Goal: Complete application form: Complete application form

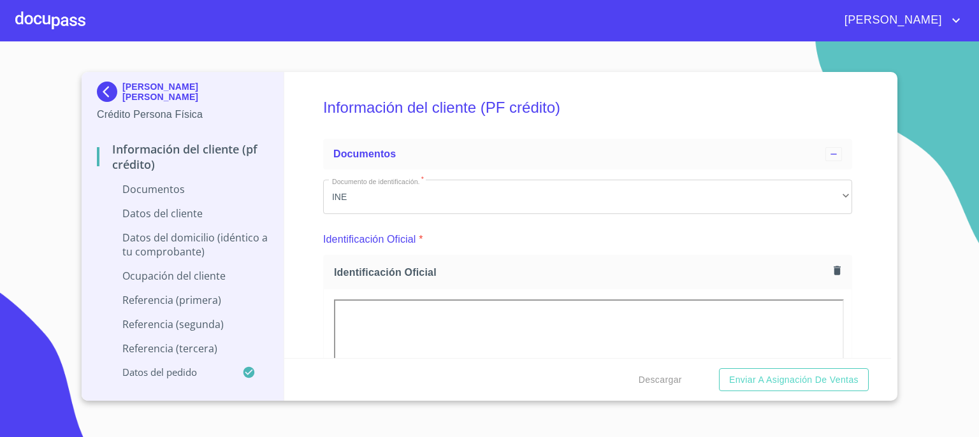
scroll to position [2956, 0]
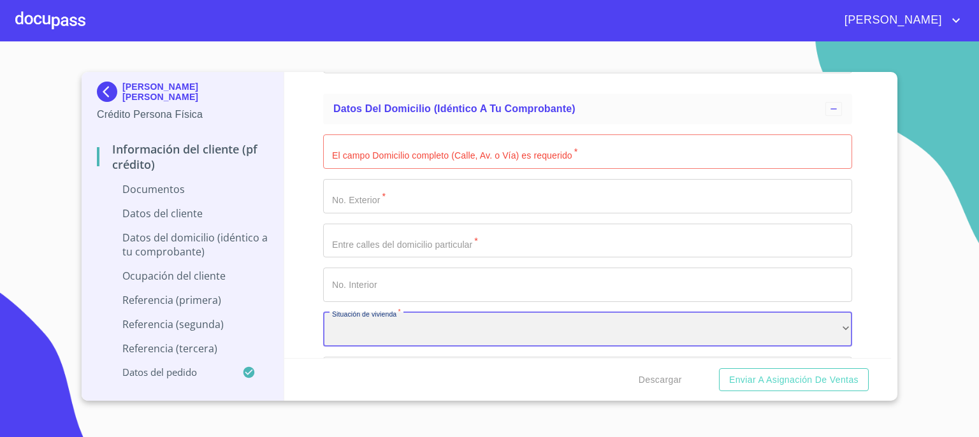
click at [443, 331] on div "​" at bounding box center [587, 329] width 529 height 34
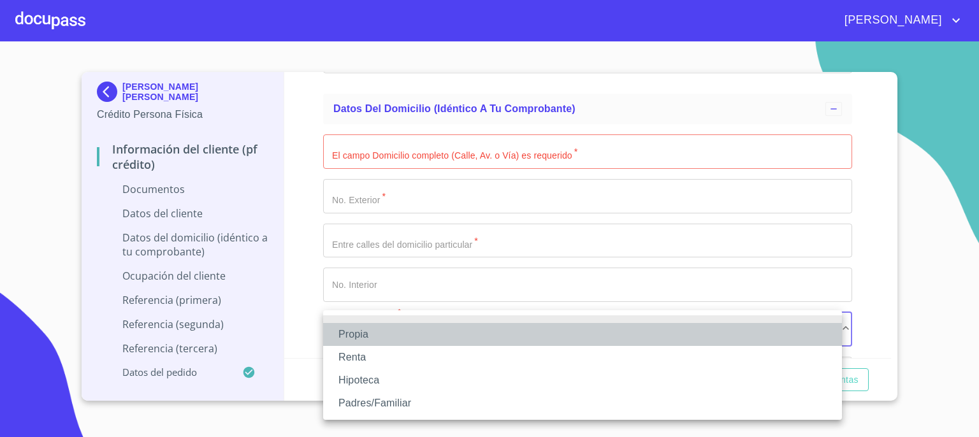
click at [443, 331] on li "Propia" at bounding box center [582, 334] width 519 height 23
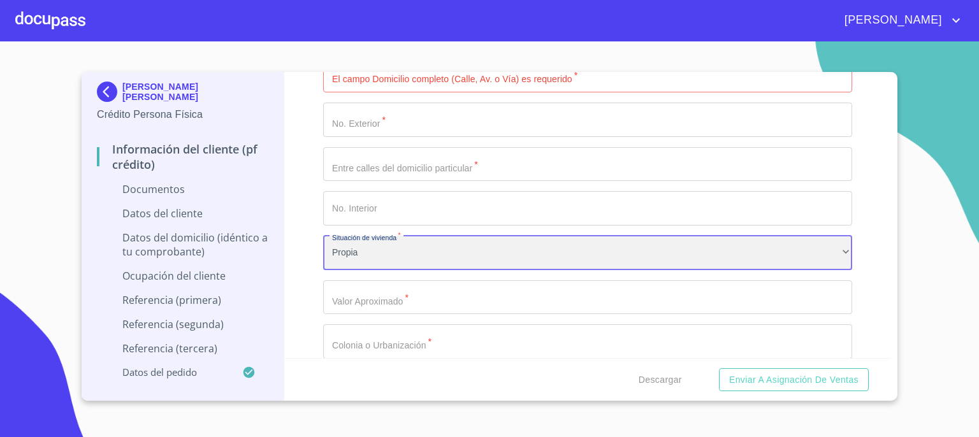
scroll to position [3058, 0]
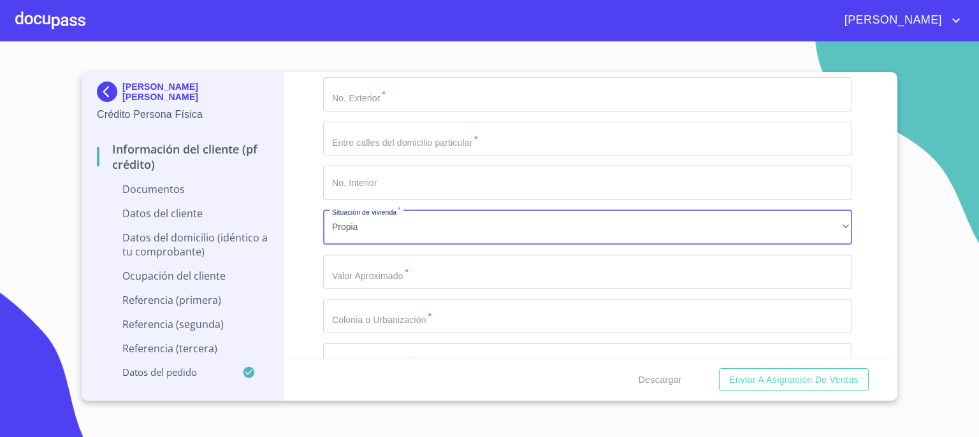
click at [645, 274] on input "Documento de identificación.   *" at bounding box center [587, 272] width 529 height 34
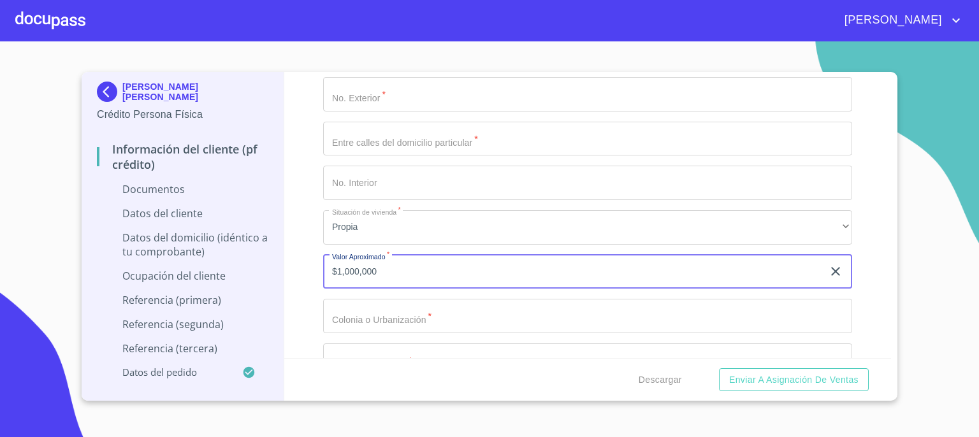
type input "$1,000,000"
click at [642, 316] on input "Documento de identificación.   *" at bounding box center [587, 316] width 529 height 34
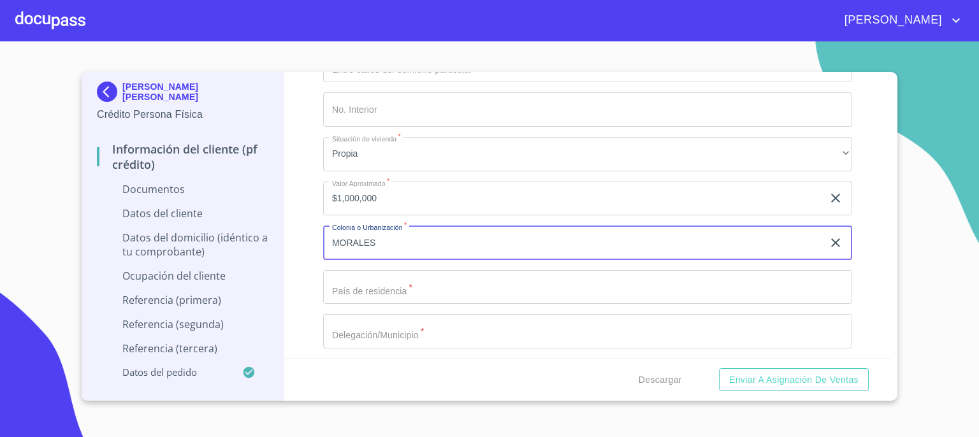
scroll to position [3160, 0]
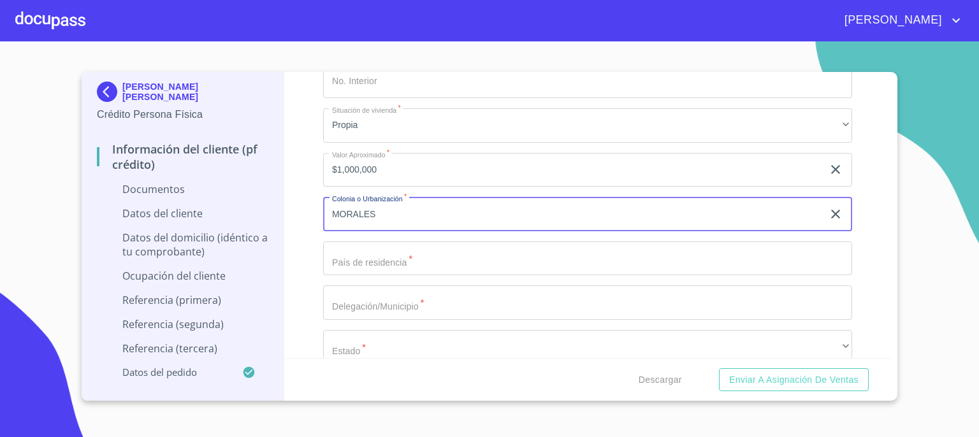
type input "MORALES"
click at [762, 252] on input "Documento de identificación.   *" at bounding box center [587, 259] width 529 height 34
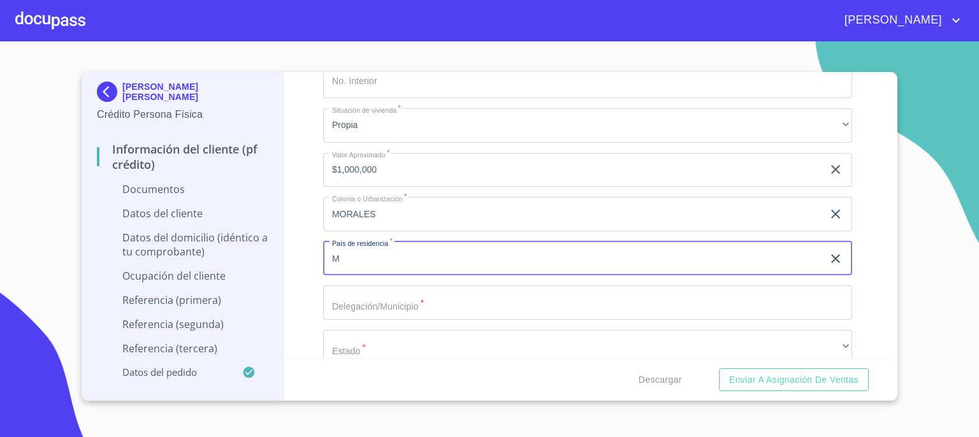
type input "[GEOGRAPHIC_DATA]"
click at [406, 304] on input "Documento de identificación.   *" at bounding box center [587, 302] width 529 height 34
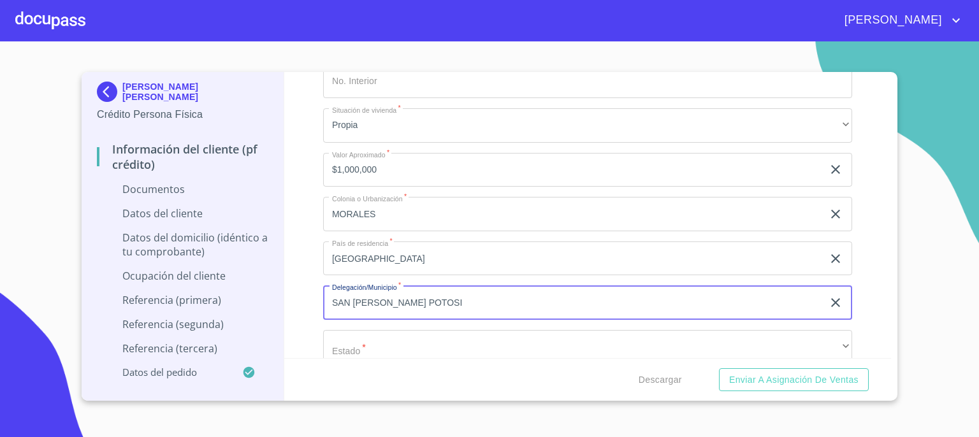
type input "SAN [PERSON_NAME] POTOSI"
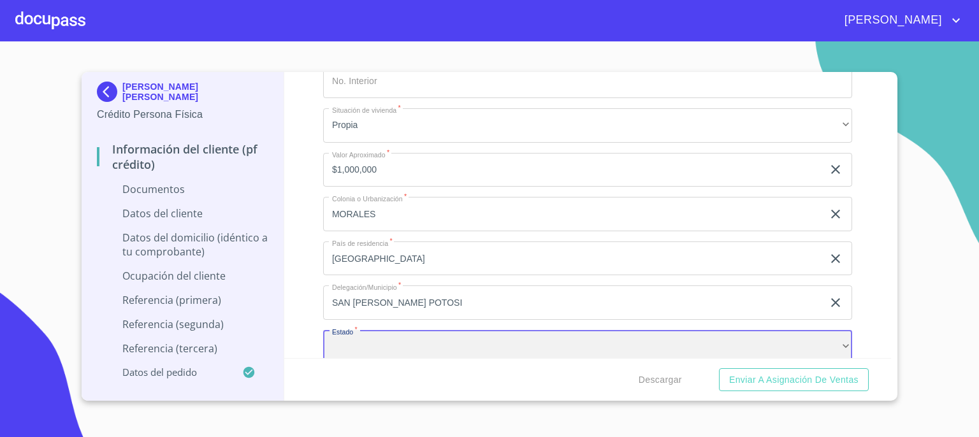
click at [379, 349] on div "​" at bounding box center [587, 347] width 529 height 34
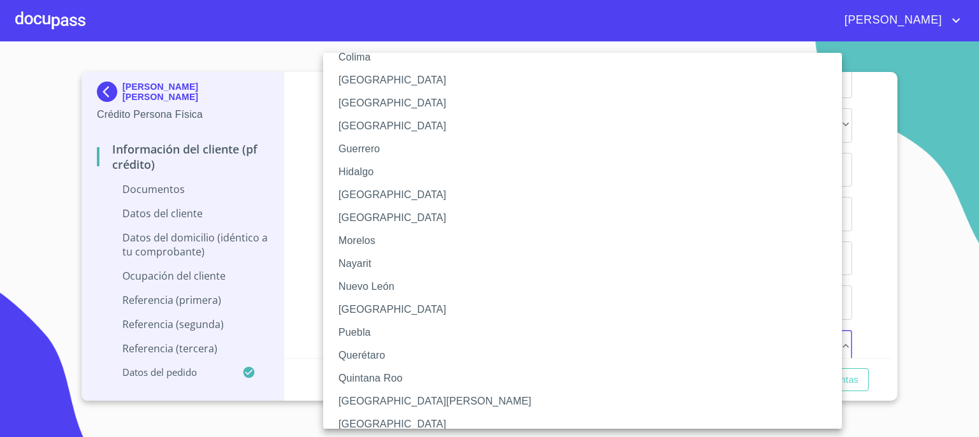
scroll to position [229, 0]
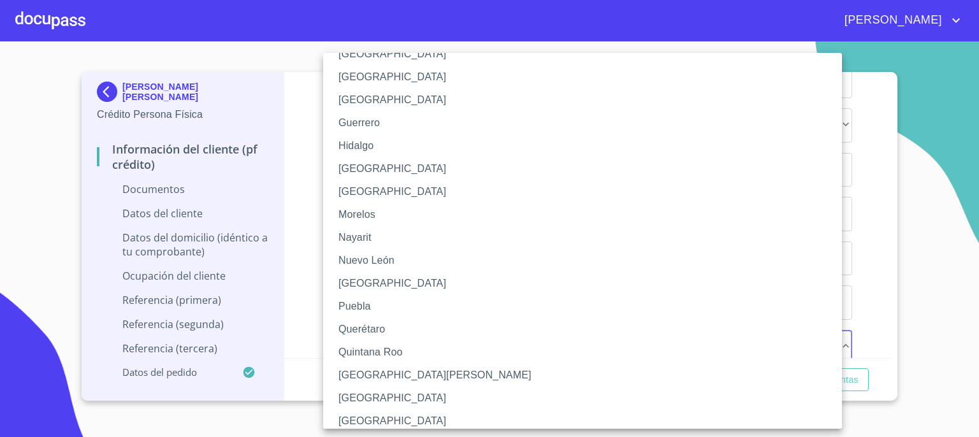
click at [716, 375] on li "[GEOGRAPHIC_DATA][PERSON_NAME]" at bounding box center [587, 375] width 528 height 23
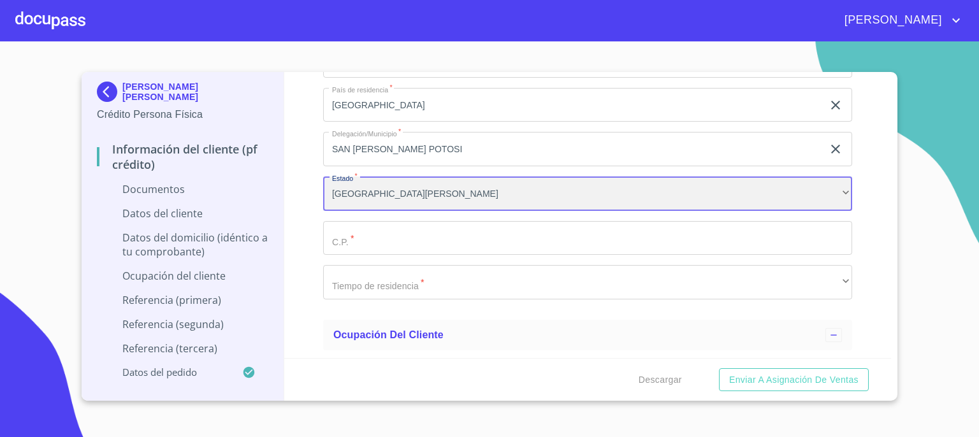
scroll to position [3316, 0]
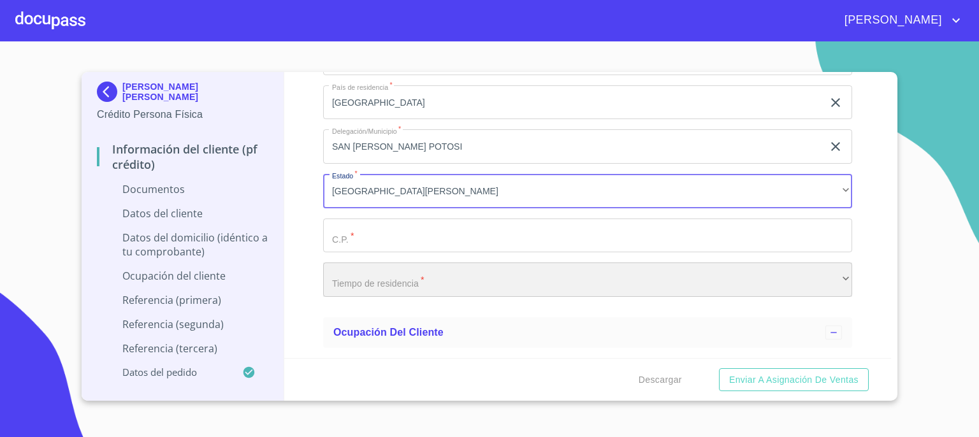
click at [831, 281] on div "​" at bounding box center [587, 280] width 529 height 34
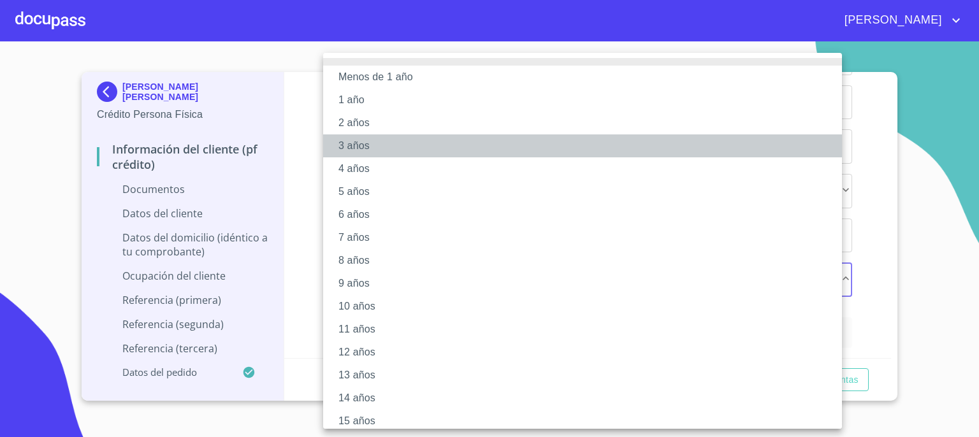
click at [654, 152] on li "3 años" at bounding box center [587, 145] width 528 height 23
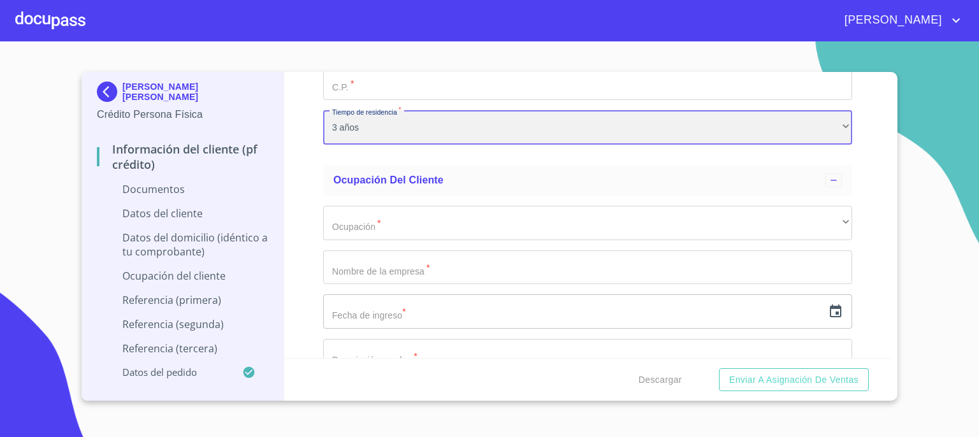
scroll to position [3469, 0]
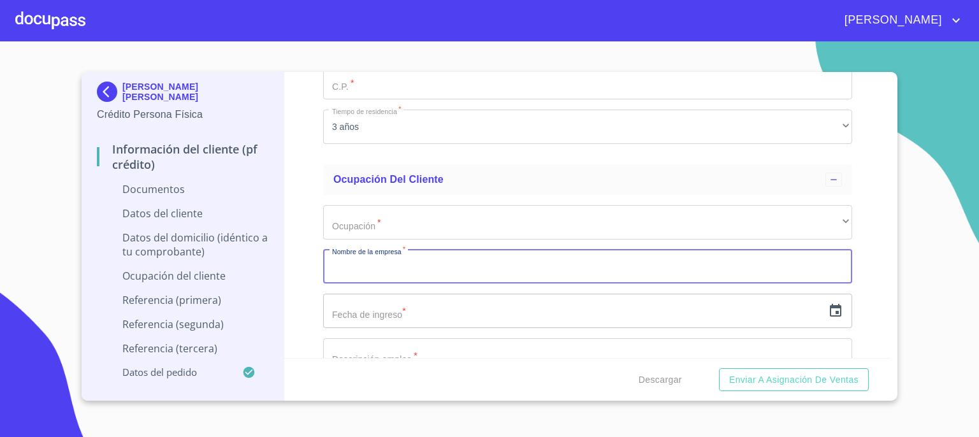
click at [674, 263] on input "Documento de identificación.   *" at bounding box center [587, 267] width 529 height 34
type input "GOBIERNO DEL ESTADO"
click at [631, 317] on input "text" at bounding box center [573, 311] width 500 height 34
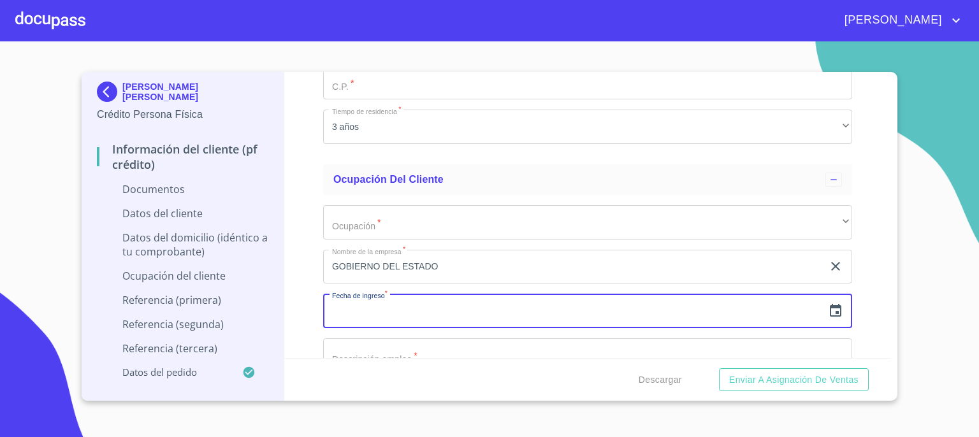
click at [830, 309] on icon "button" at bounding box center [835, 310] width 11 height 13
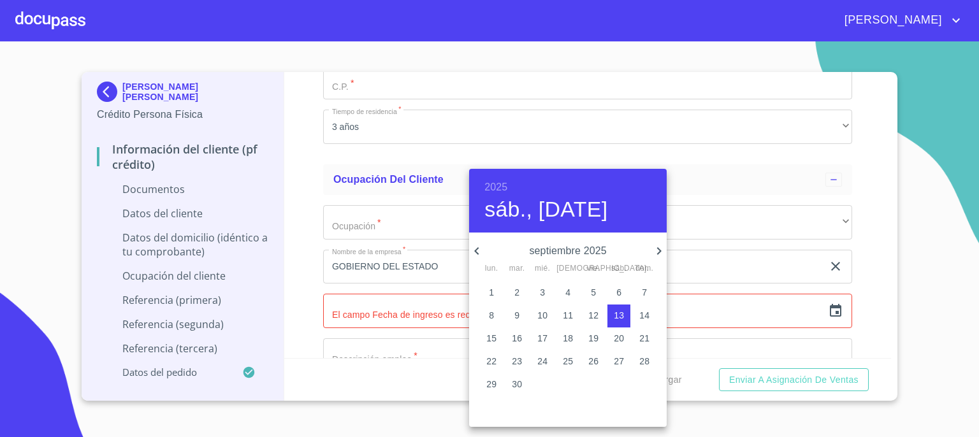
click at [502, 185] on h6 "2025" at bounding box center [495, 187] width 23 height 18
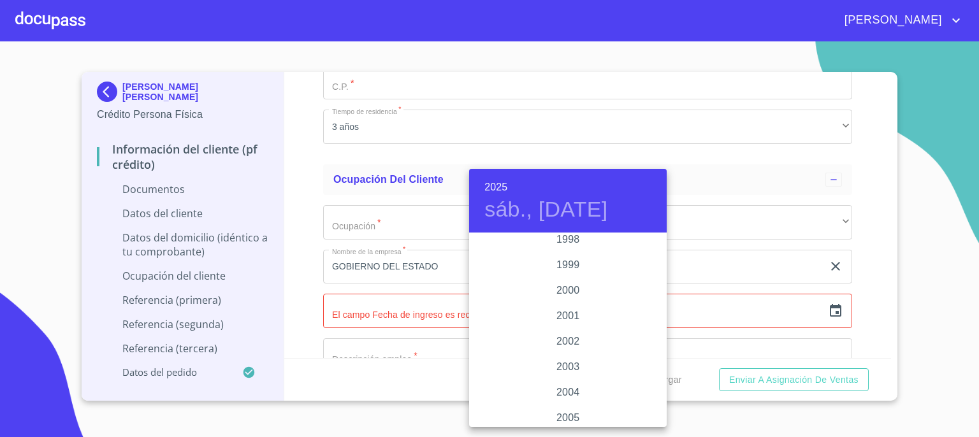
scroll to position [1861, 0]
click at [558, 302] on div "2000" at bounding box center [568, 297] width 198 height 25
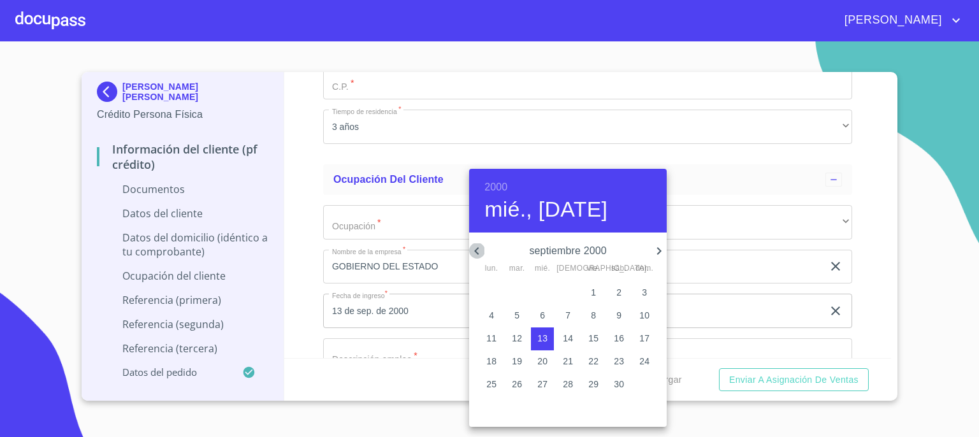
click at [479, 250] on icon "button" at bounding box center [476, 250] width 15 height 15
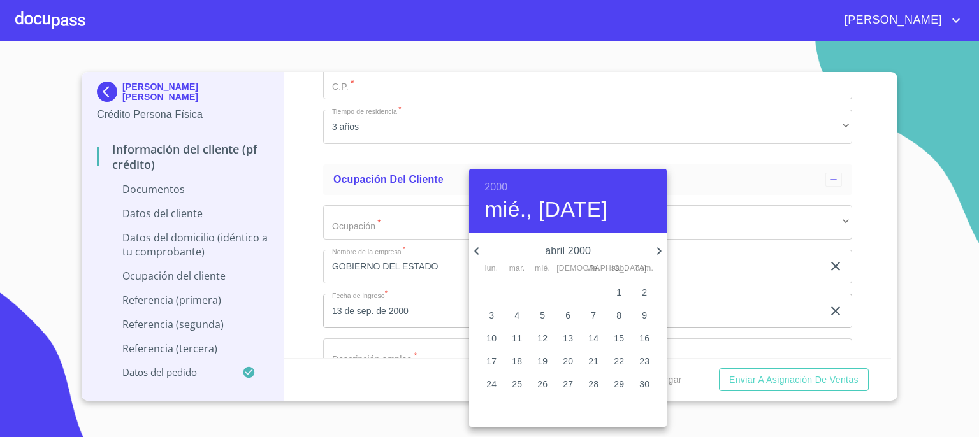
click at [479, 250] on icon "button" at bounding box center [476, 250] width 15 height 15
click at [542, 343] on p "16" at bounding box center [542, 338] width 10 height 13
type input "16 de feb. de 2000"
click at [795, 327] on div at bounding box center [489, 218] width 979 height 437
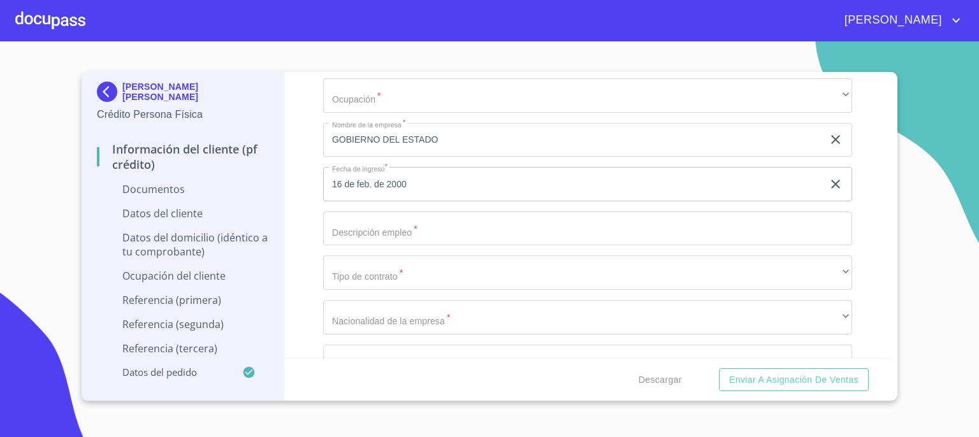
scroll to position [3596, 0]
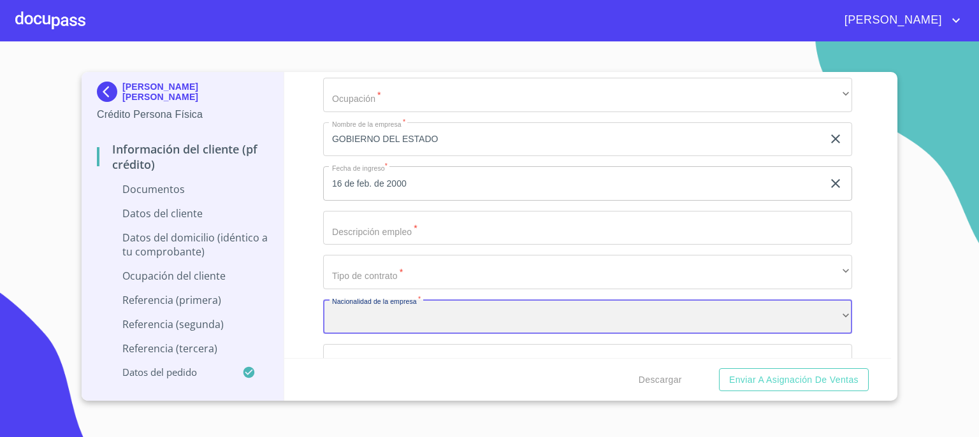
click at [821, 322] on div "​" at bounding box center [587, 316] width 529 height 34
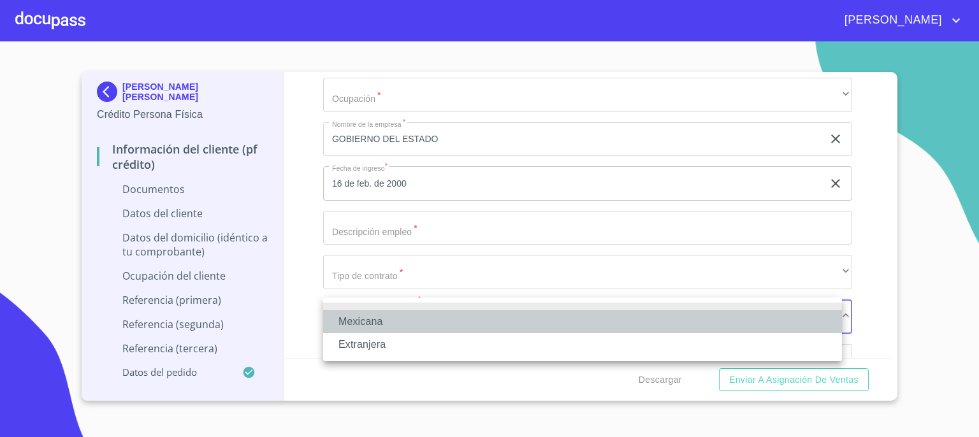
click at [802, 321] on li "Mexicana" at bounding box center [582, 321] width 519 height 23
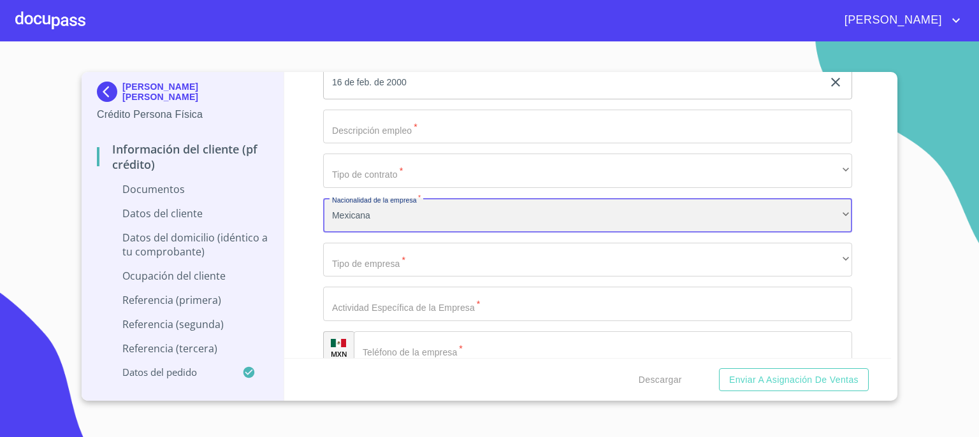
scroll to position [3698, 0]
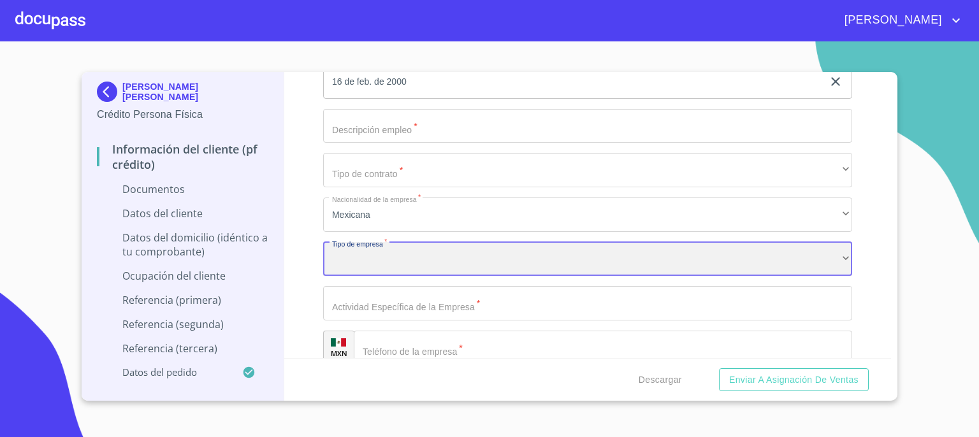
click at [828, 257] on div "​" at bounding box center [587, 259] width 529 height 34
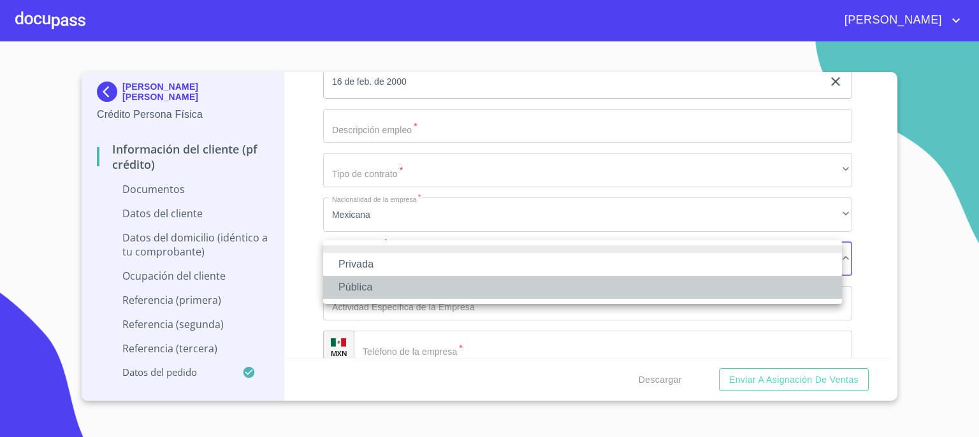
click at [754, 284] on li "Pública" at bounding box center [582, 287] width 519 height 23
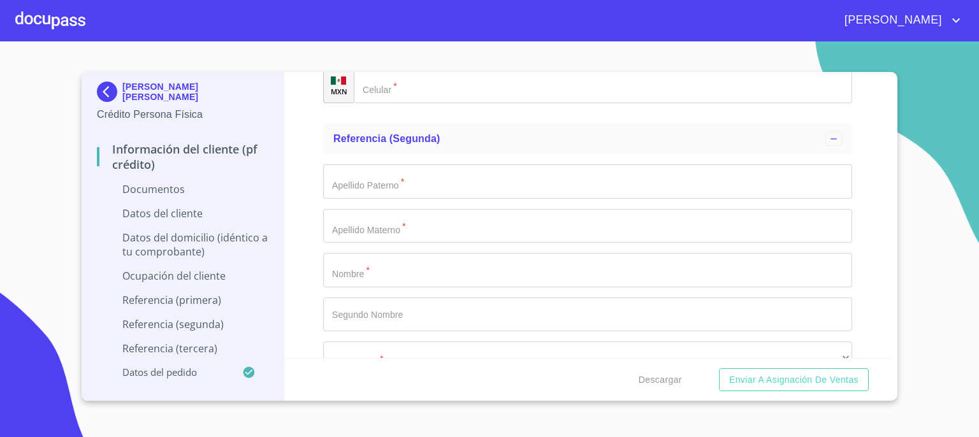
scroll to position [4818, 0]
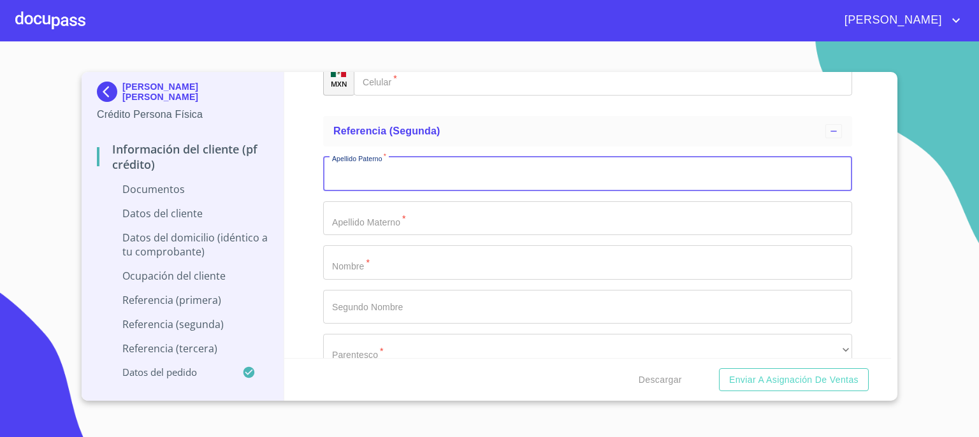
click at [510, 172] on input "Documento de identificación.   *" at bounding box center [587, 174] width 529 height 34
type input "[PERSON_NAME]"
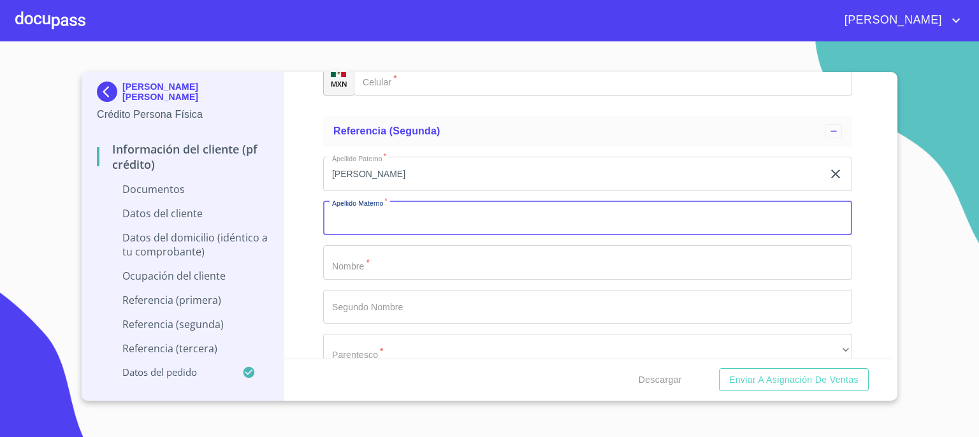
click at [491, 217] on input "Documento de identificación.   *" at bounding box center [587, 218] width 529 height 34
type input "C"
type input "[PERSON_NAME]"
click at [456, 266] on input "Documento de identificación.   *" at bounding box center [587, 262] width 529 height 34
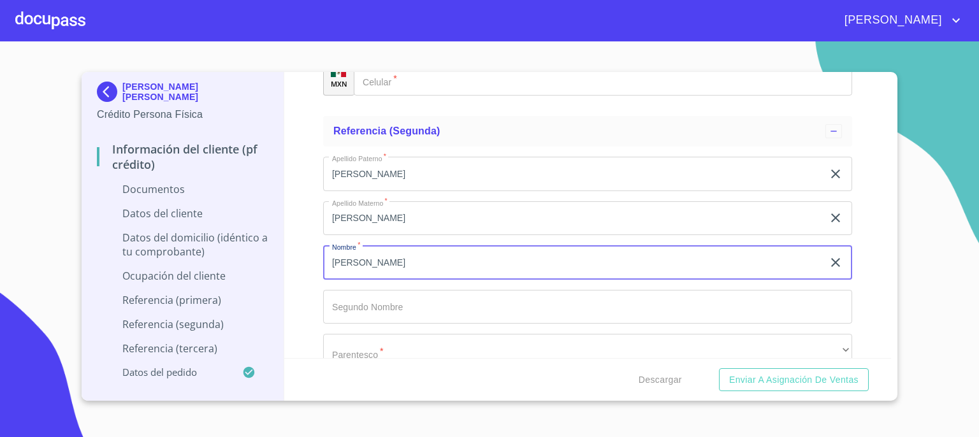
type input "[PERSON_NAME]"
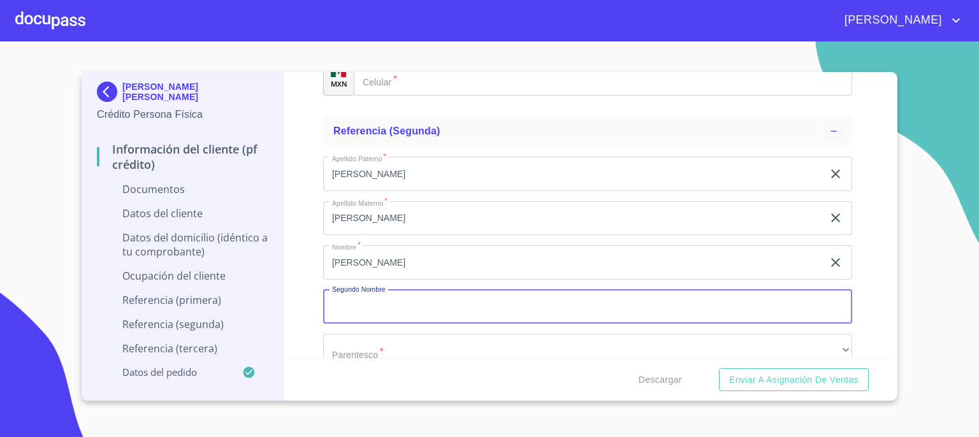
click at [428, 301] on input "Documento de identificación.   *" at bounding box center [587, 307] width 529 height 34
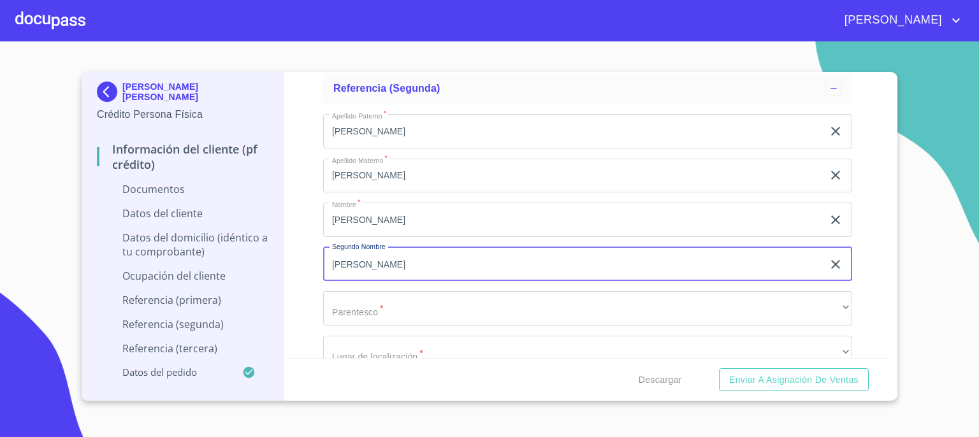
scroll to position [4869, 0]
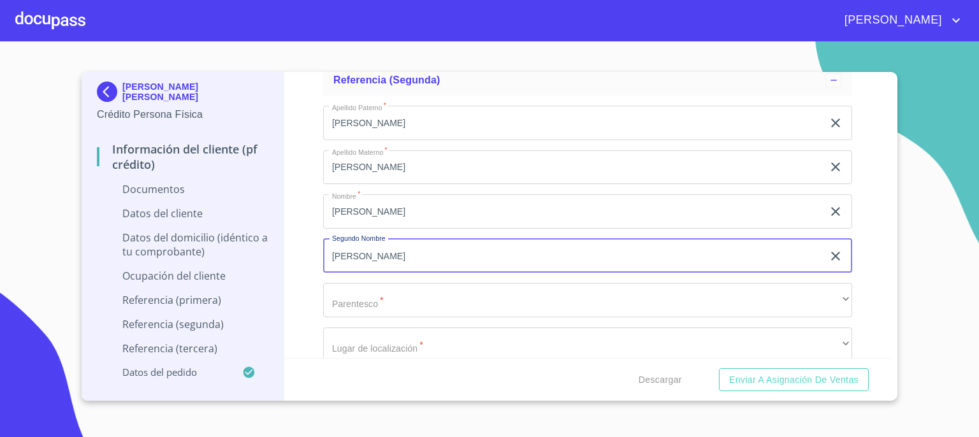
type input "[PERSON_NAME]"
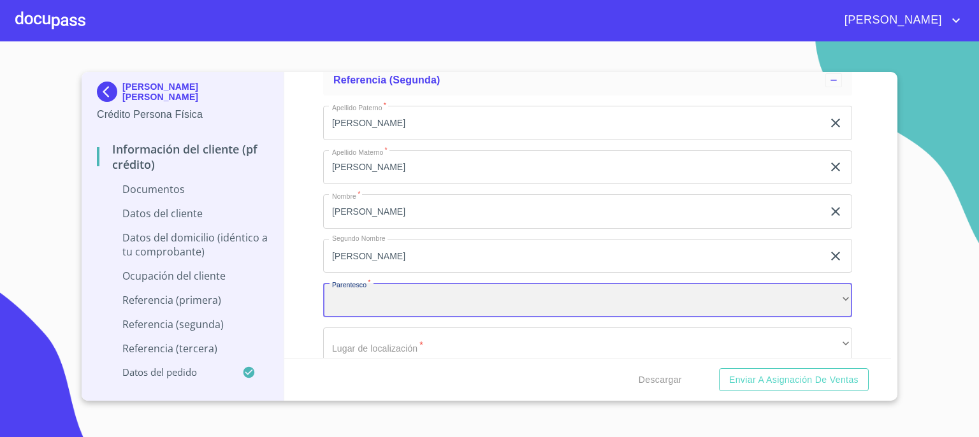
click at [804, 305] on div "​" at bounding box center [587, 300] width 529 height 34
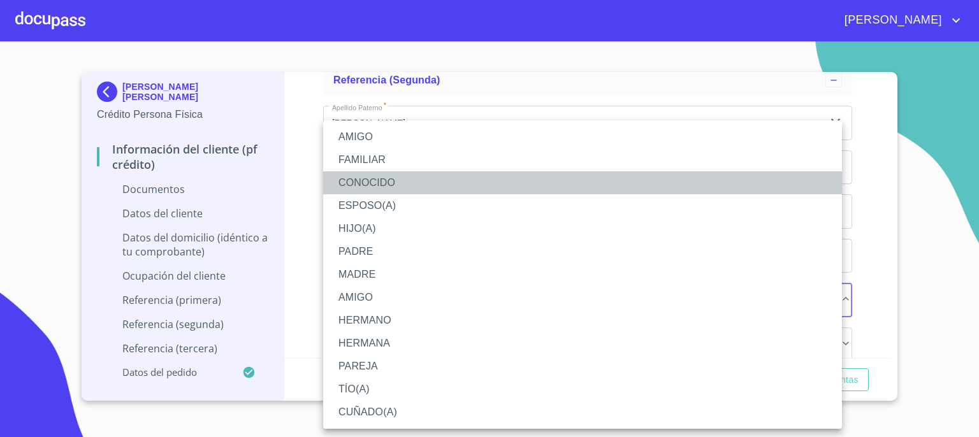
click at [668, 187] on li "CONOCIDO" at bounding box center [582, 182] width 519 height 23
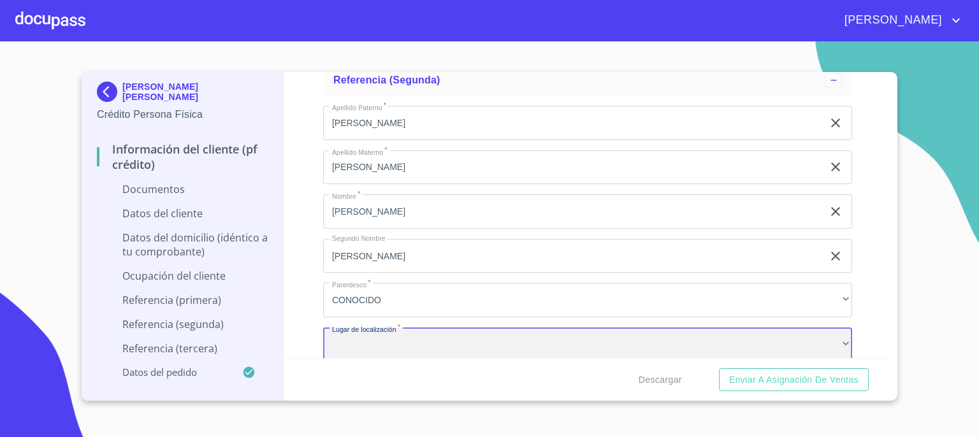
click at [651, 343] on div "​" at bounding box center [587, 345] width 529 height 34
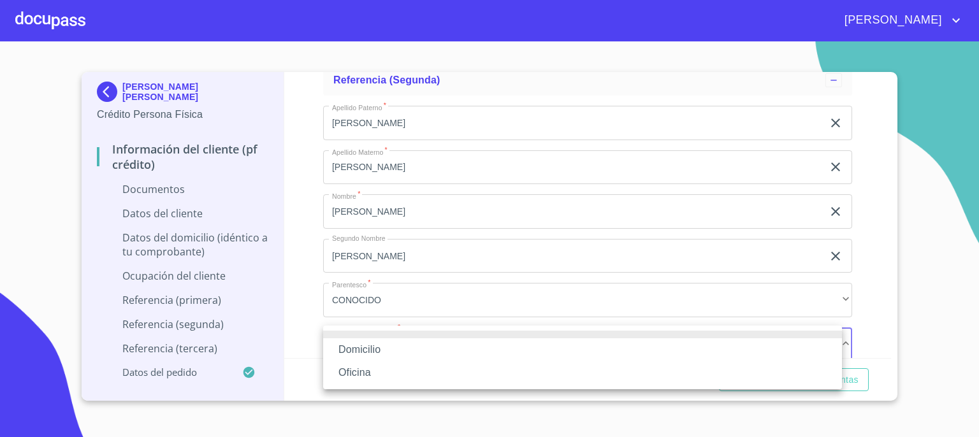
click at [651, 343] on li "Domicilio" at bounding box center [582, 349] width 519 height 23
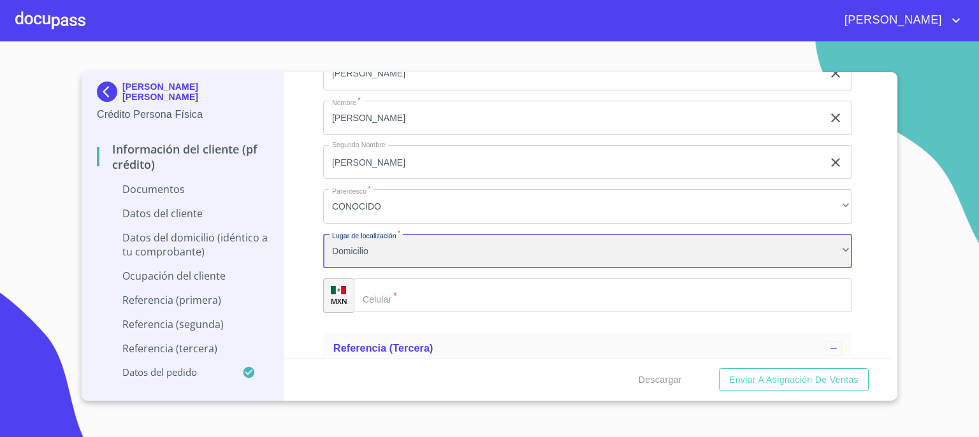
scroll to position [4971, 0]
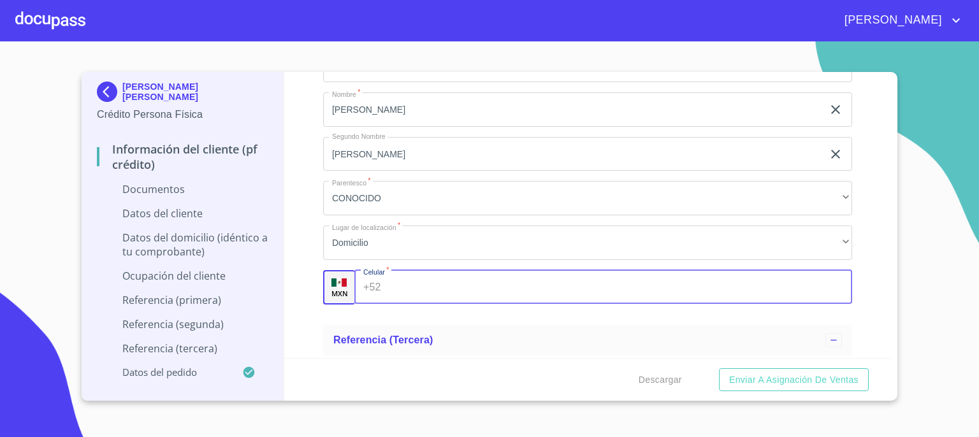
click at [706, 284] on input "Documento de identificación.   *" at bounding box center [619, 287] width 466 height 34
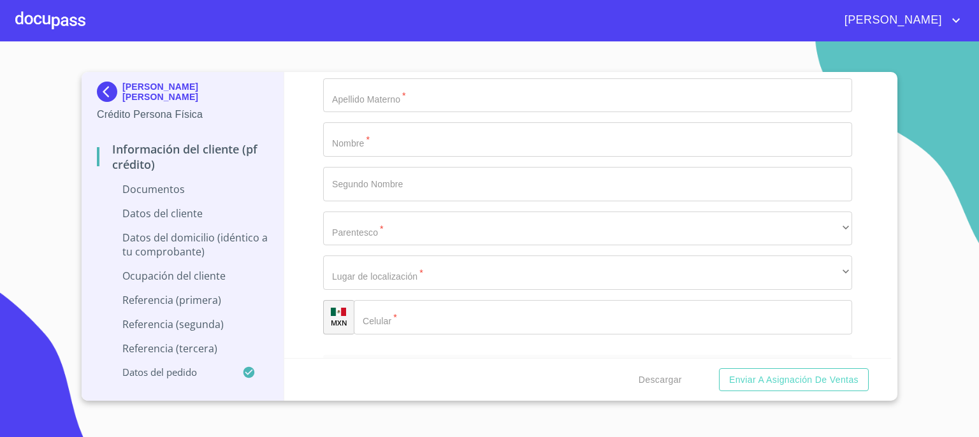
scroll to position [4460, 0]
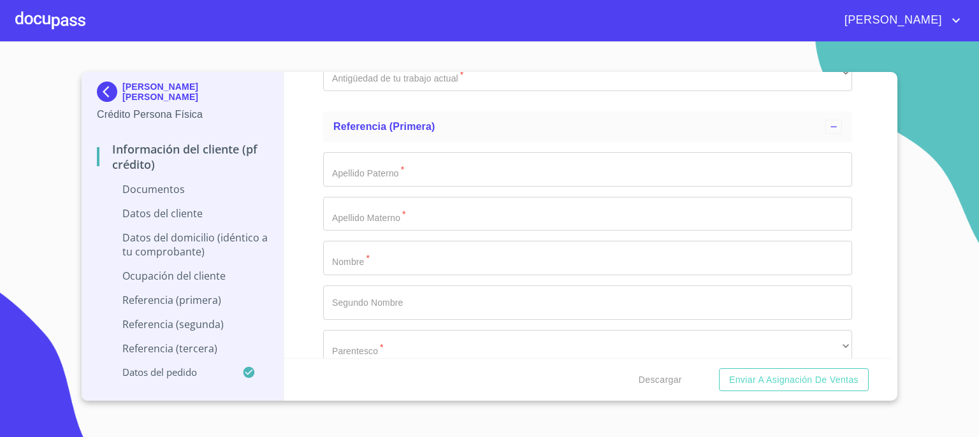
type input "[PHONE_NUMBER]"
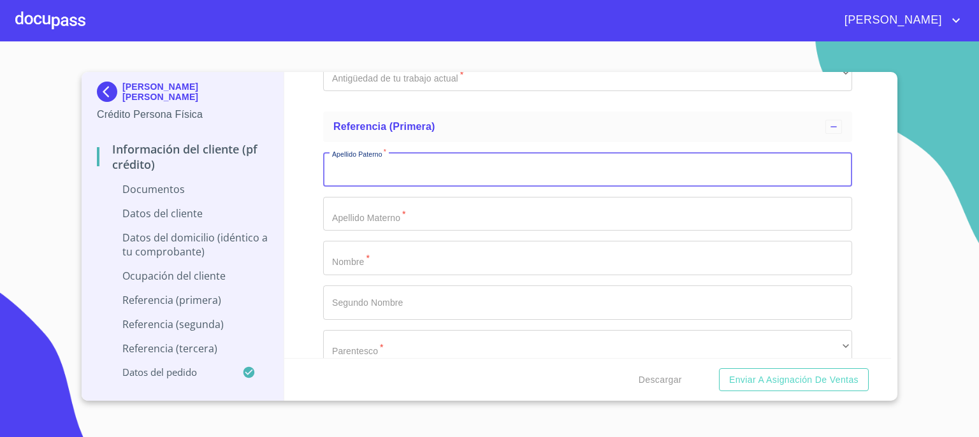
click at [552, 169] on input "Documento de identificación.   *" at bounding box center [587, 169] width 529 height 34
type input "[PERSON_NAME]"
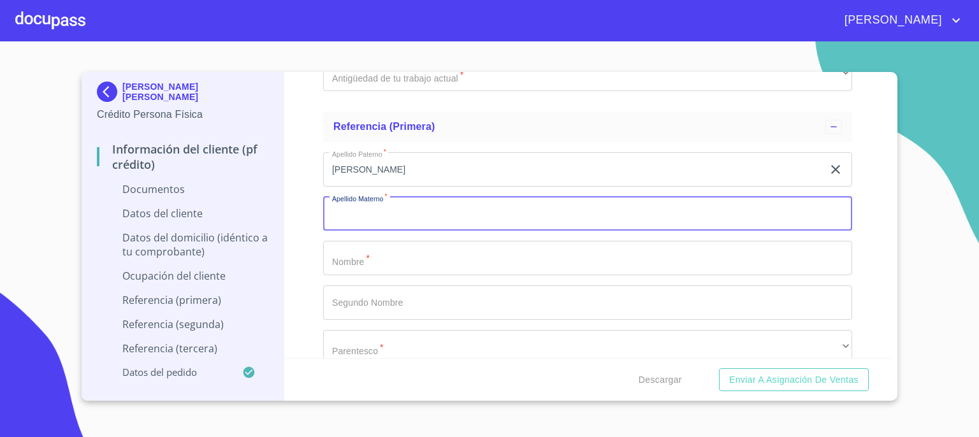
click at [516, 211] on input "Documento de identificación.   *" at bounding box center [587, 214] width 529 height 34
type input "[PERSON_NAME]"
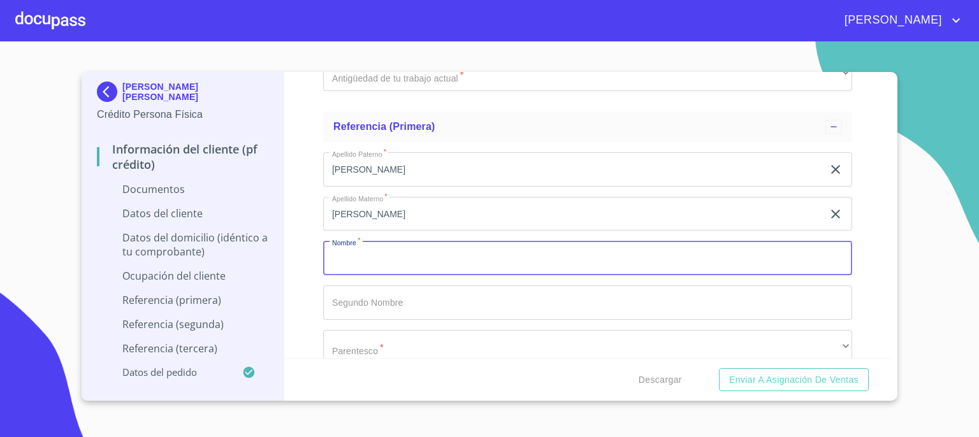
click at [492, 258] on input "Documento de identificación.   *" at bounding box center [587, 258] width 529 height 34
type input "[PERSON_NAME]"
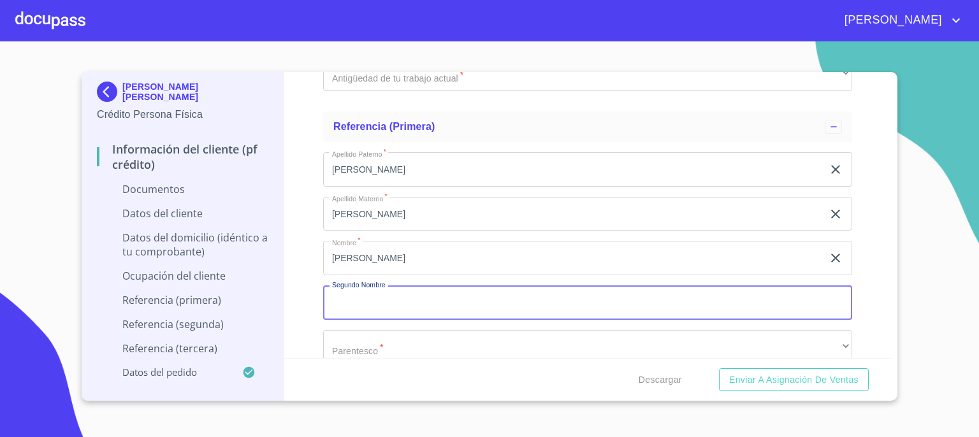
click at [482, 297] on input "Documento de identificación.   *" at bounding box center [587, 302] width 529 height 34
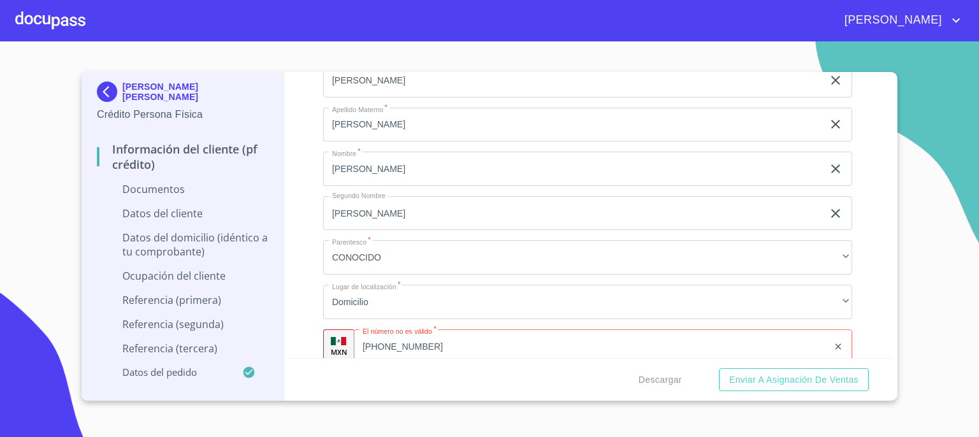
scroll to position [4934, 0]
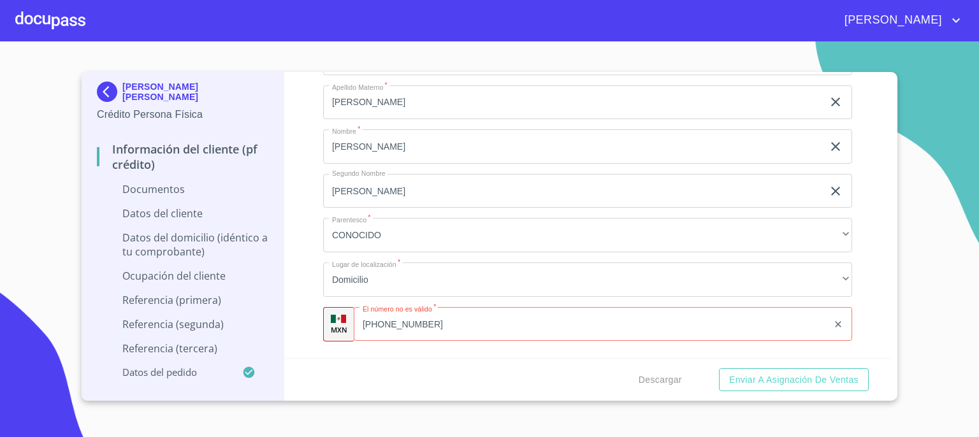
type input "[PERSON_NAME]"
click at [386, 321] on input "[PHONE_NUMBER]" at bounding box center [607, 324] width 442 height 34
click at [524, 321] on input "[PHONE_NUMBER]" at bounding box center [607, 324] width 442 height 34
click at [408, 323] on input "[PHONE_NUMBER]" at bounding box center [607, 324] width 442 height 34
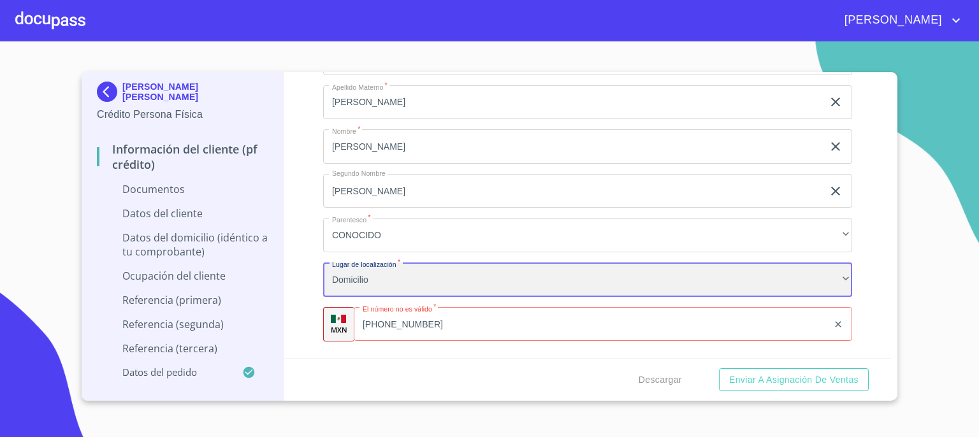
click at [663, 275] on div "Domicilio" at bounding box center [587, 280] width 529 height 34
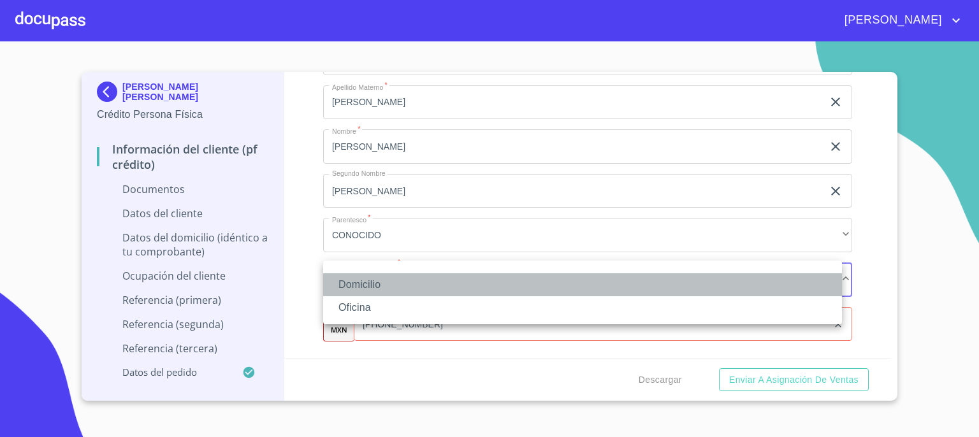
click at [663, 275] on li "Domicilio" at bounding box center [582, 284] width 519 height 23
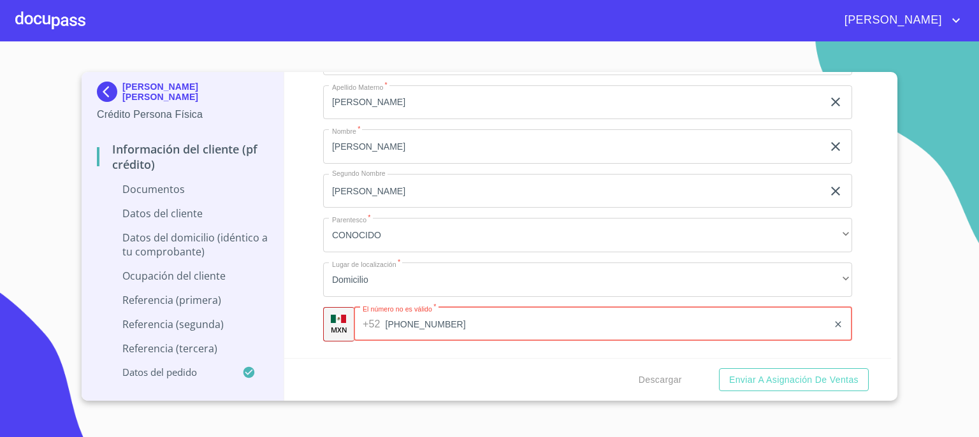
click at [381, 322] on div "[PHONE_NUMBER] ​" at bounding box center [603, 324] width 498 height 34
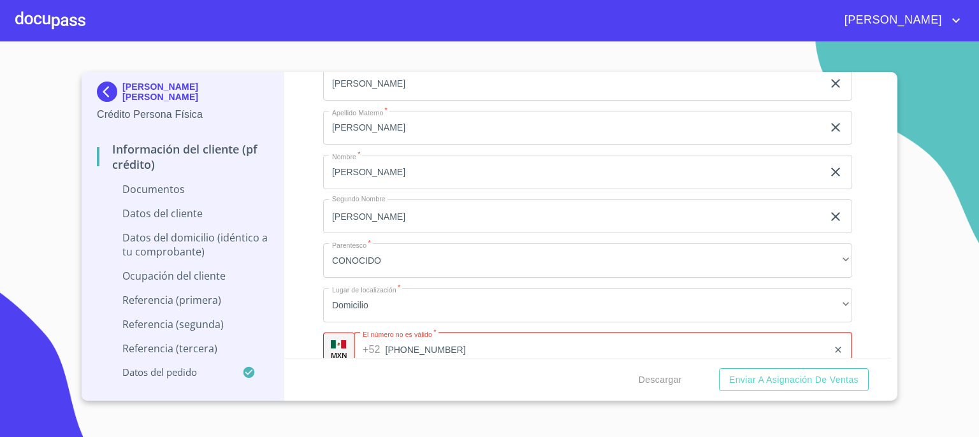
type input "[PHONE_NUMBER]"
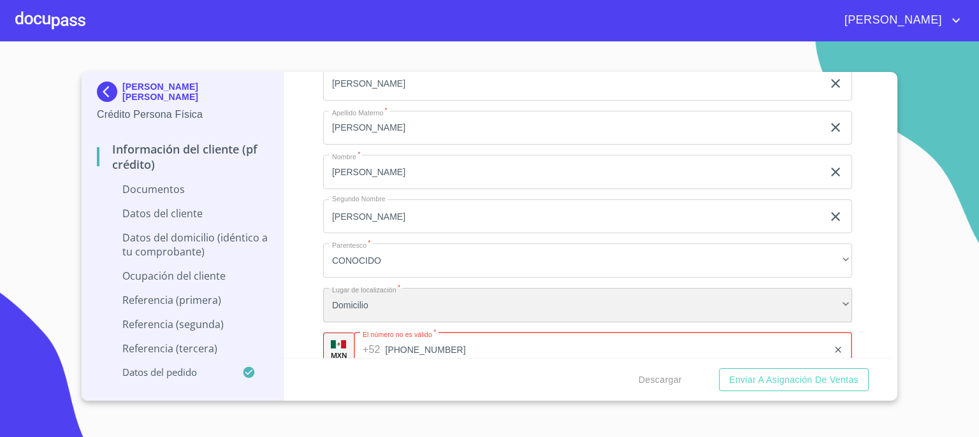
click at [695, 299] on div "Domicilio" at bounding box center [587, 305] width 529 height 34
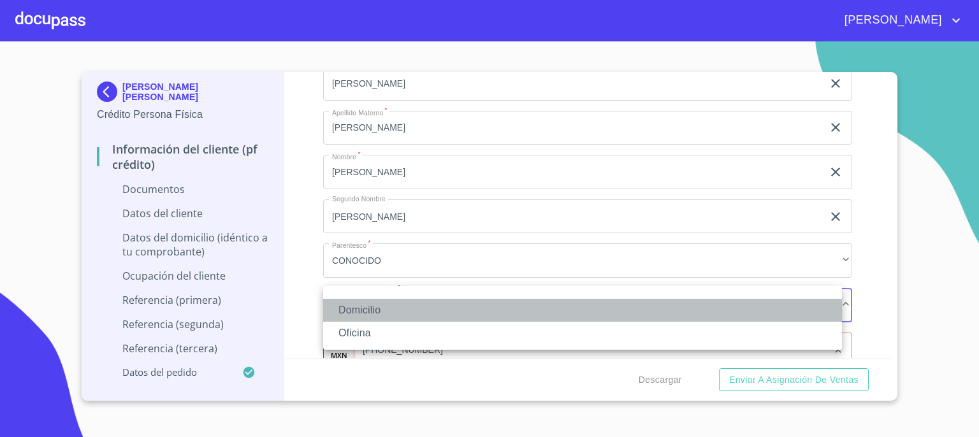
click at [695, 299] on li "Domicilio" at bounding box center [582, 310] width 519 height 23
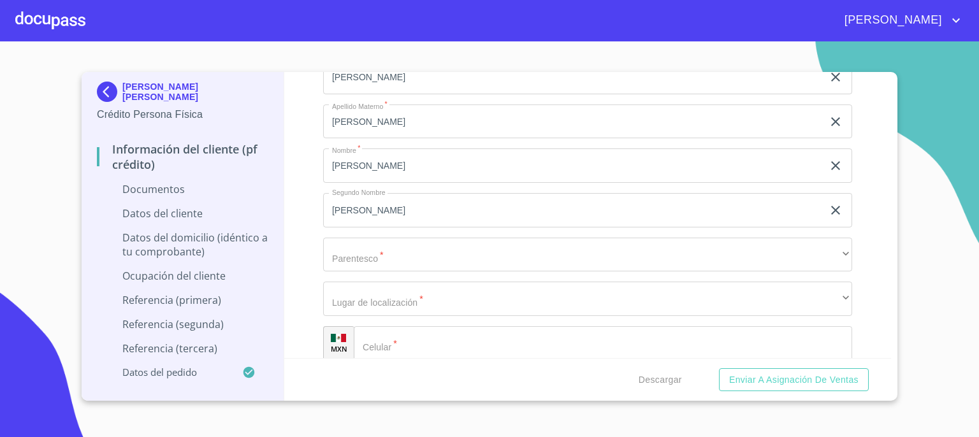
scroll to position [4598, 0]
click at [831, 222] on div "Apellido [PERSON_NAME]   * [PERSON_NAME] ​ Apellido Materno   * [PERSON_NAME] ​…" at bounding box center [587, 164] width 529 height 321
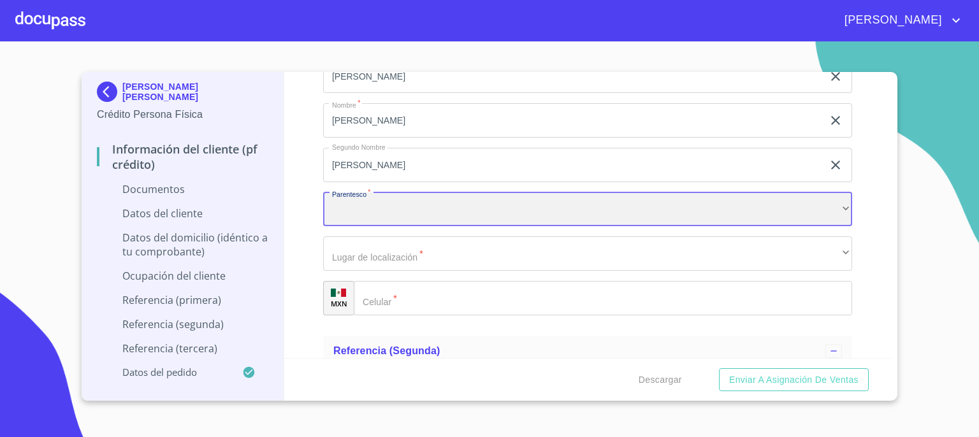
click at [831, 212] on div "​" at bounding box center [587, 209] width 529 height 34
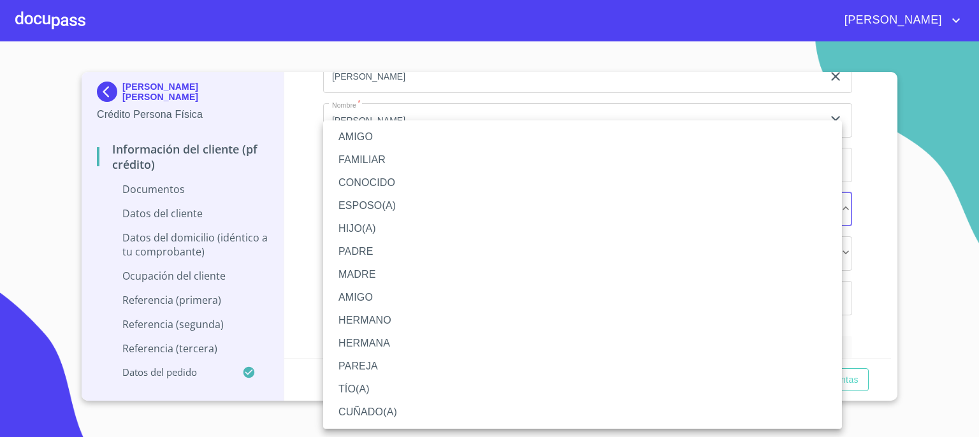
click at [742, 184] on li "CONOCIDO" at bounding box center [582, 182] width 519 height 23
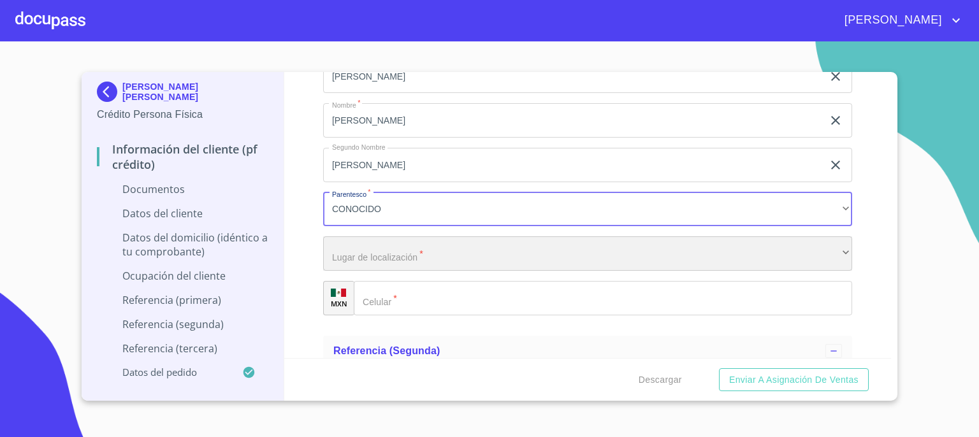
click at [690, 250] on div "​" at bounding box center [587, 253] width 529 height 34
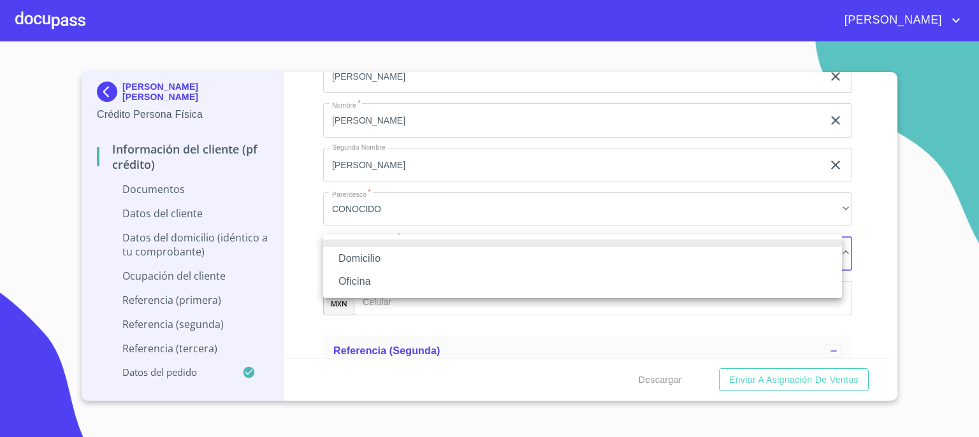
click at [683, 261] on li "Domicilio" at bounding box center [582, 258] width 519 height 23
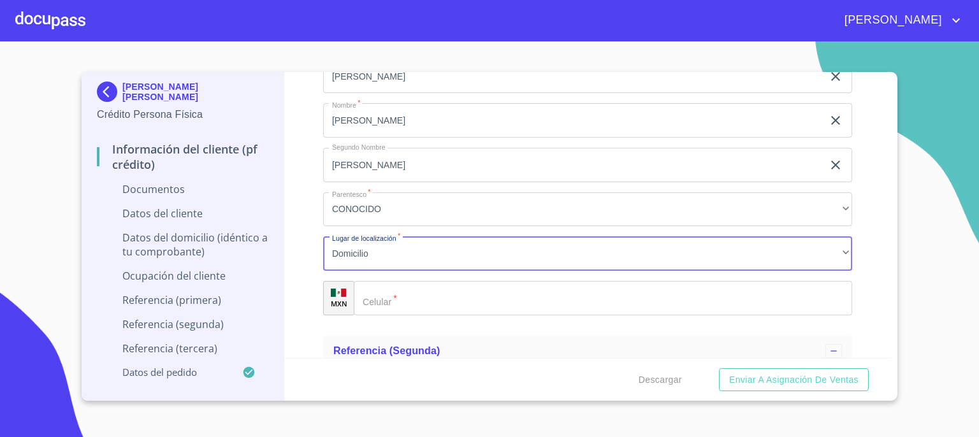
click at [668, 294] on input "Documento de identificación.   *" at bounding box center [603, 298] width 498 height 34
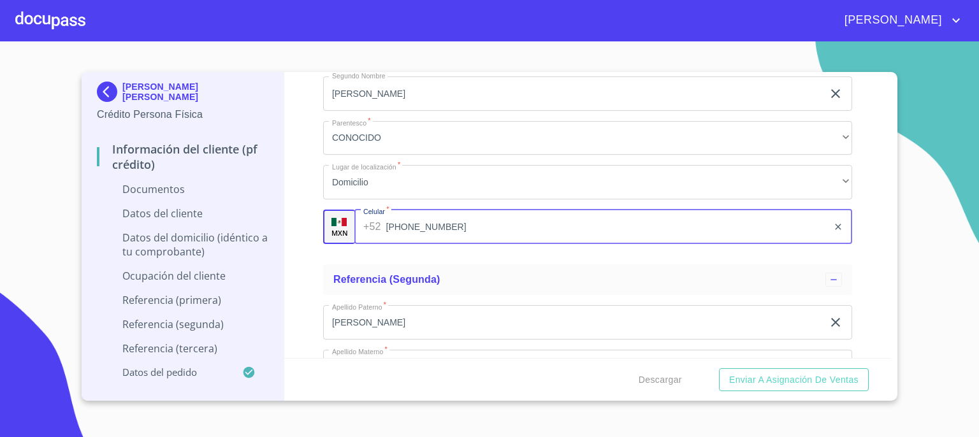
scroll to position [4675, 0]
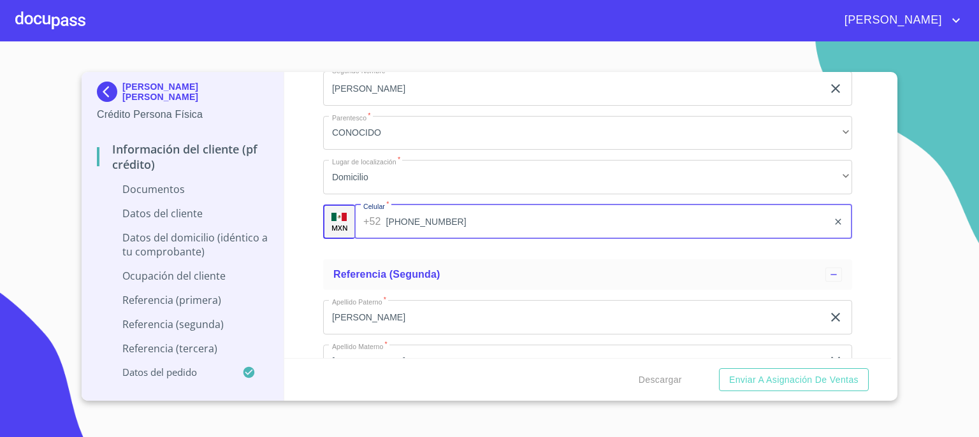
type input "[PHONE_NUMBER]"
click at [718, 309] on input "[PERSON_NAME]" at bounding box center [573, 317] width 500 height 34
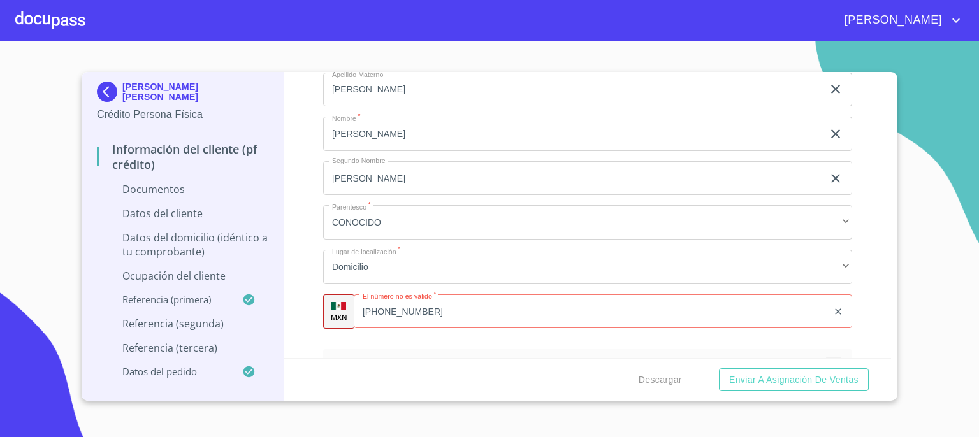
scroll to position [4972, 0]
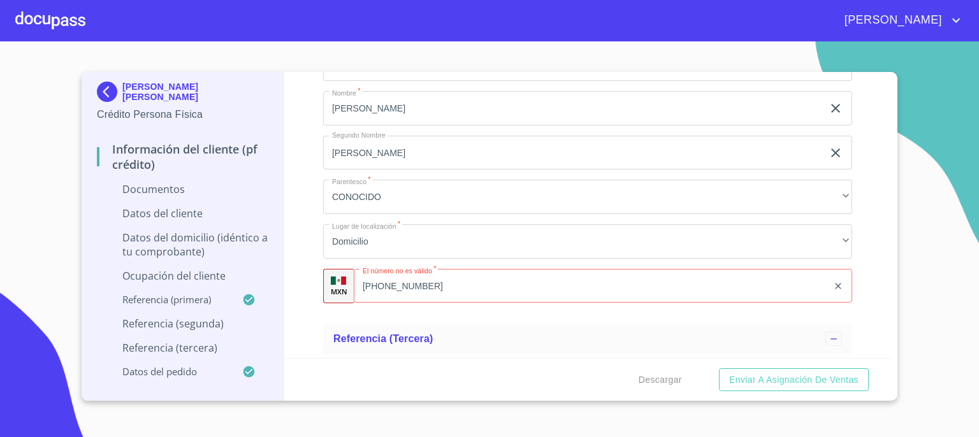
click at [493, 289] on input "[PHONE_NUMBER]" at bounding box center [591, 286] width 474 height 34
click at [456, 281] on input "[PHONE_NUMBER]" at bounding box center [607, 286] width 442 height 34
type input "4"
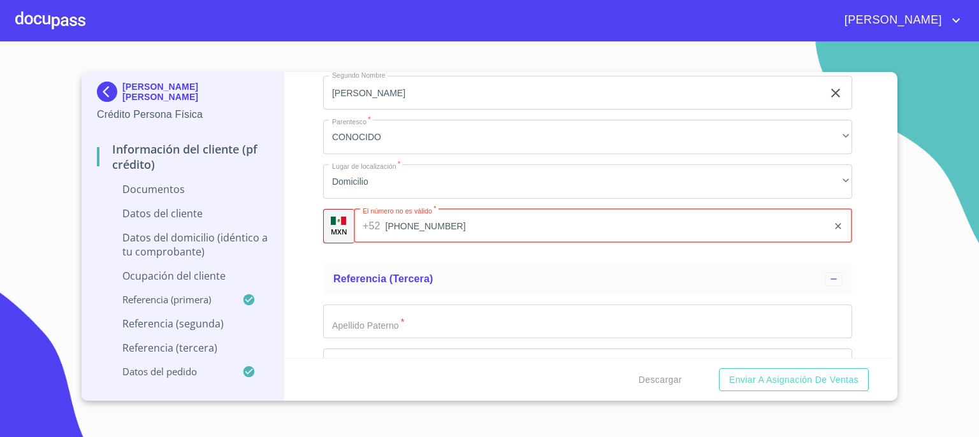
scroll to position [5049, 0]
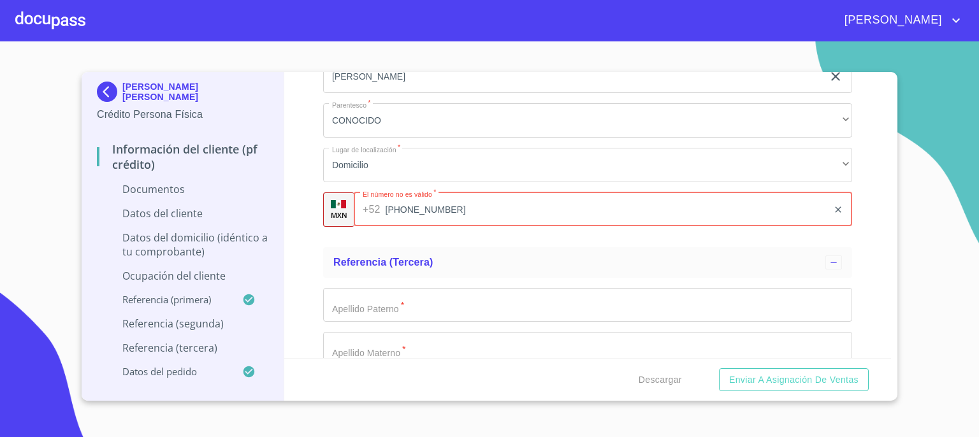
type input "[PHONE_NUMBER]"
click at [742, 309] on input "Documento de identificación.   *" at bounding box center [587, 305] width 529 height 34
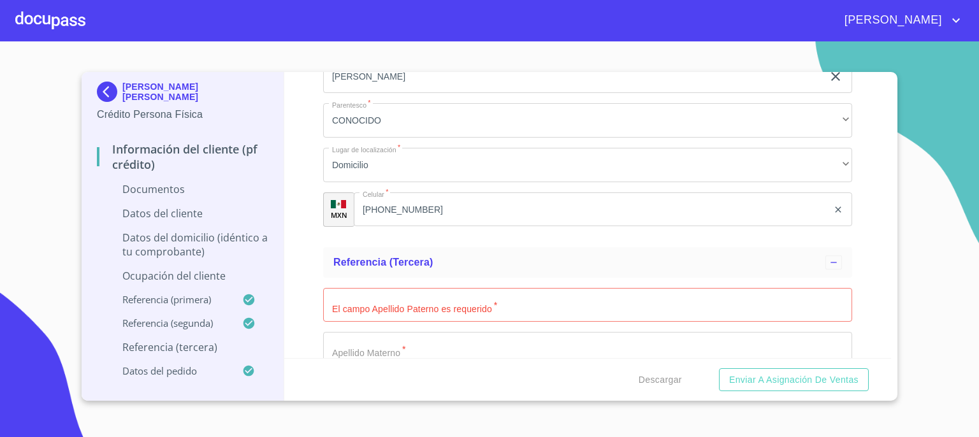
click at [709, 283] on div "El campo Apellido [PERSON_NAME] requerido   * ​ Apellido Materno   * ​ Nombre  …" at bounding box center [587, 438] width 529 height 321
click at [709, 281] on div "El campo Apellido [PERSON_NAME] requerido   * ​ Apellido Materno   * ​ Nombre  …" at bounding box center [587, 438] width 529 height 321
click at [714, 307] on input "Documento de identificación.   *" at bounding box center [587, 305] width 529 height 34
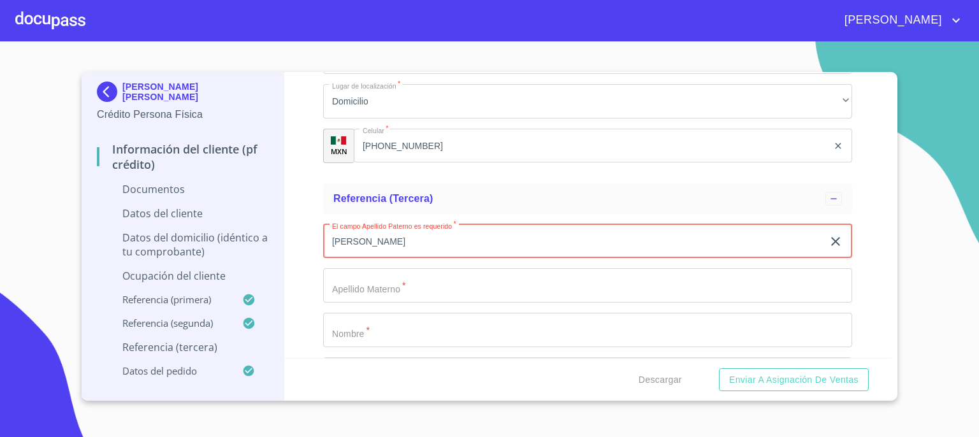
scroll to position [5151, 0]
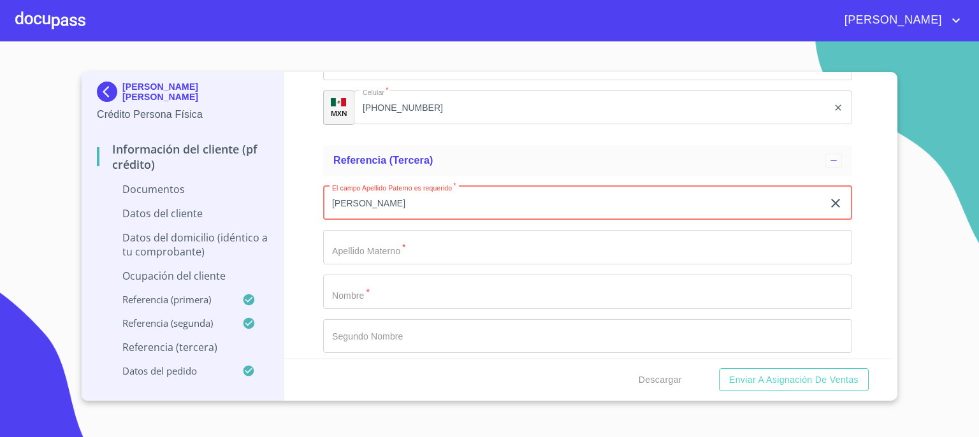
type input "[PERSON_NAME]"
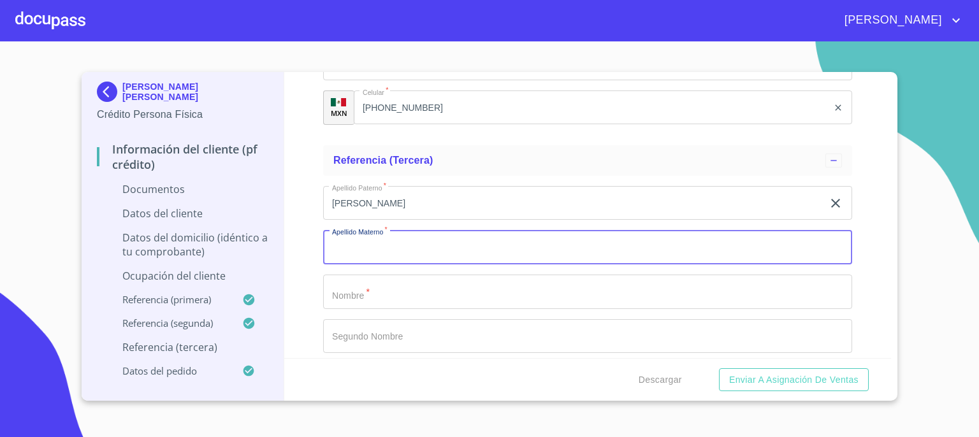
click at [663, 245] on input "Documento de identificación.   *" at bounding box center [587, 247] width 529 height 34
type input "[PERSON_NAME]"
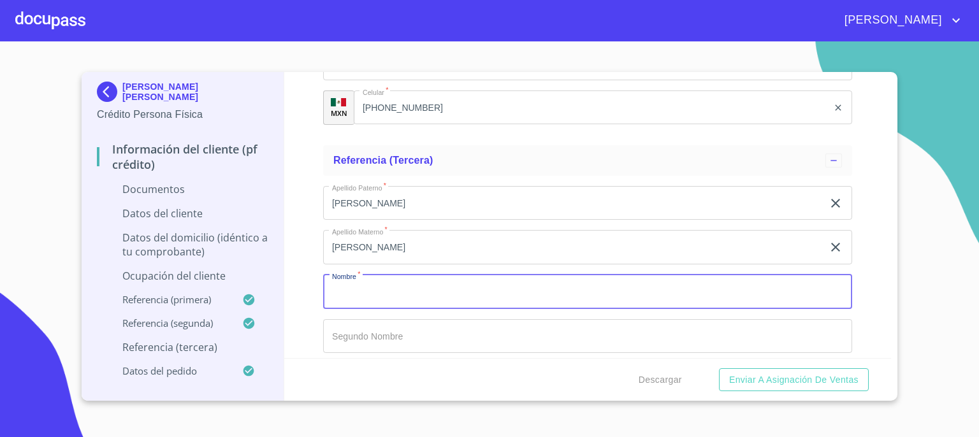
click at [637, 291] on input "Documento de identificación.   *" at bounding box center [587, 292] width 529 height 34
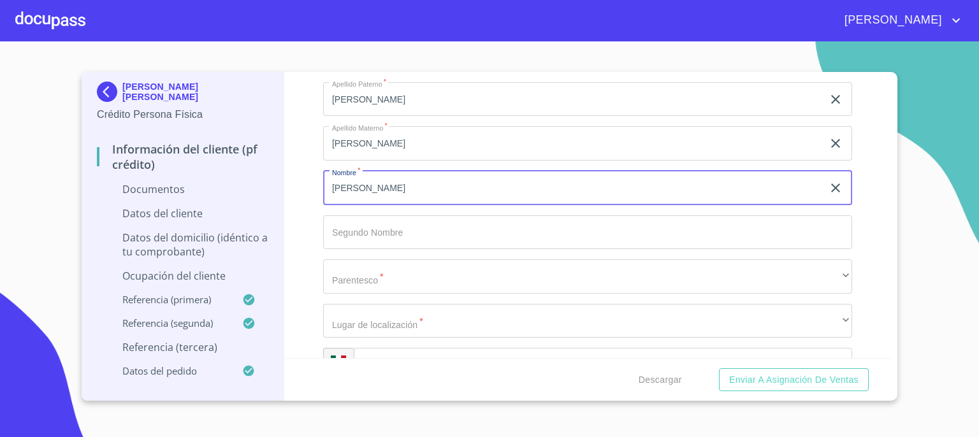
scroll to position [5278, 0]
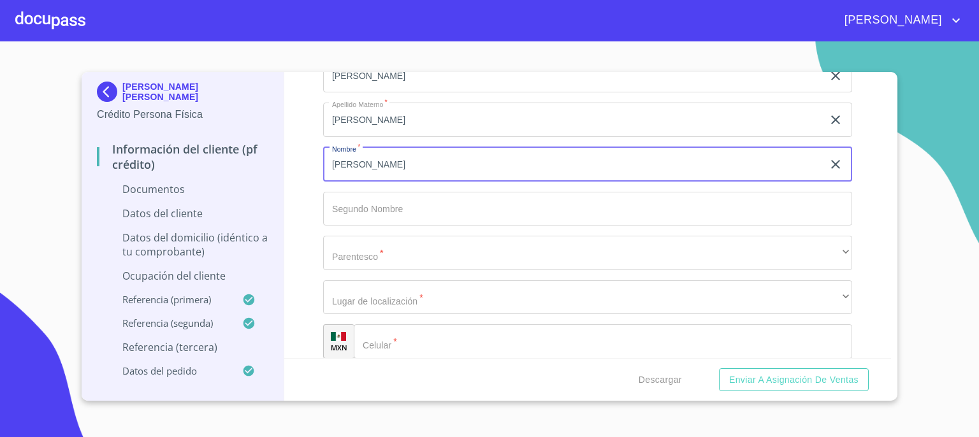
type input "[PERSON_NAME]"
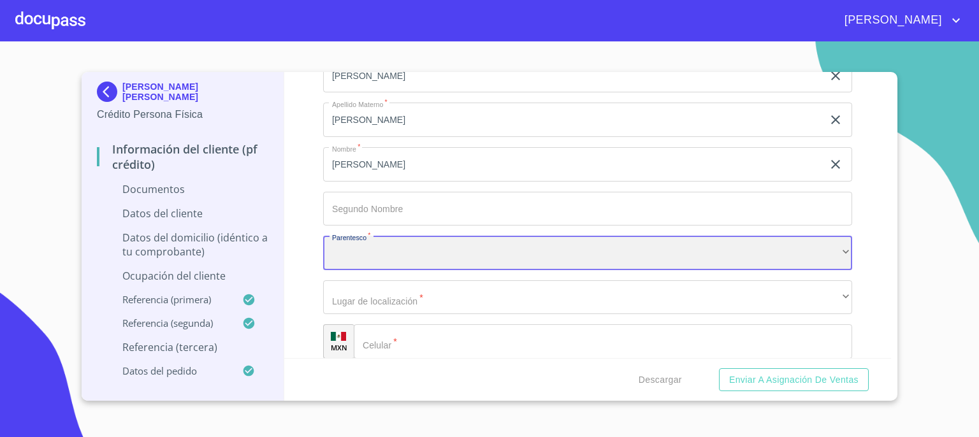
click at [806, 250] on div "​" at bounding box center [587, 253] width 529 height 34
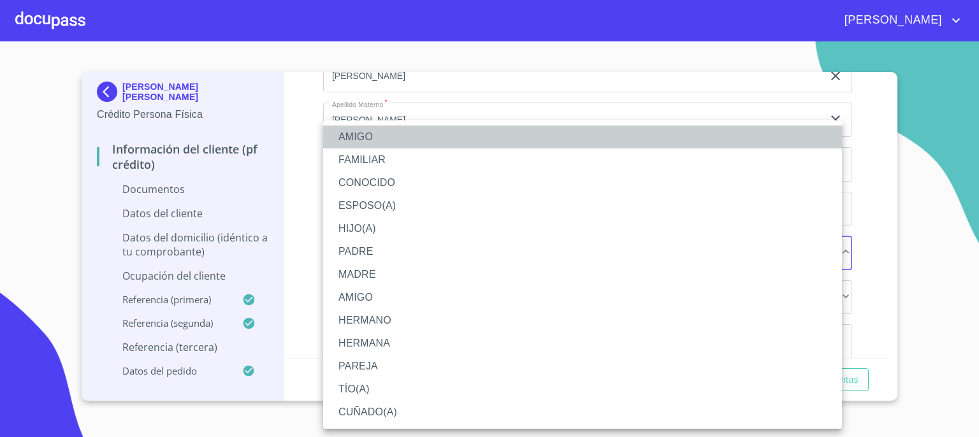
click at [760, 141] on li "AMIGO" at bounding box center [582, 137] width 519 height 23
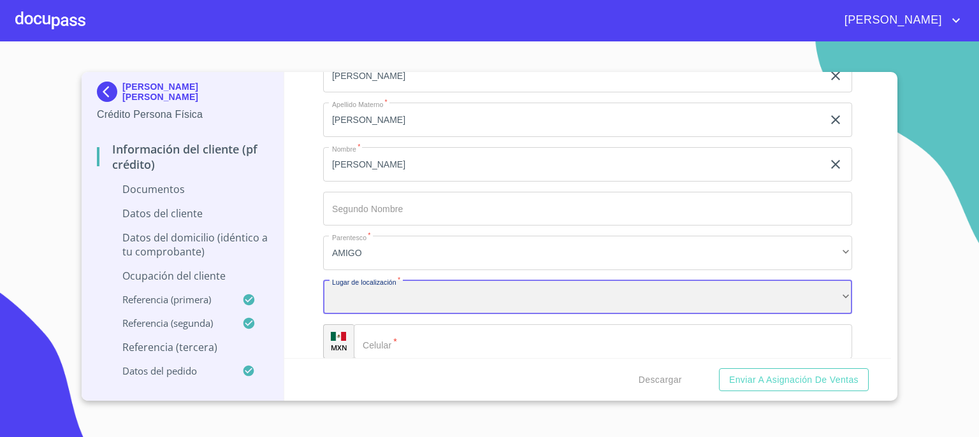
click at [683, 296] on div "​" at bounding box center [587, 297] width 529 height 34
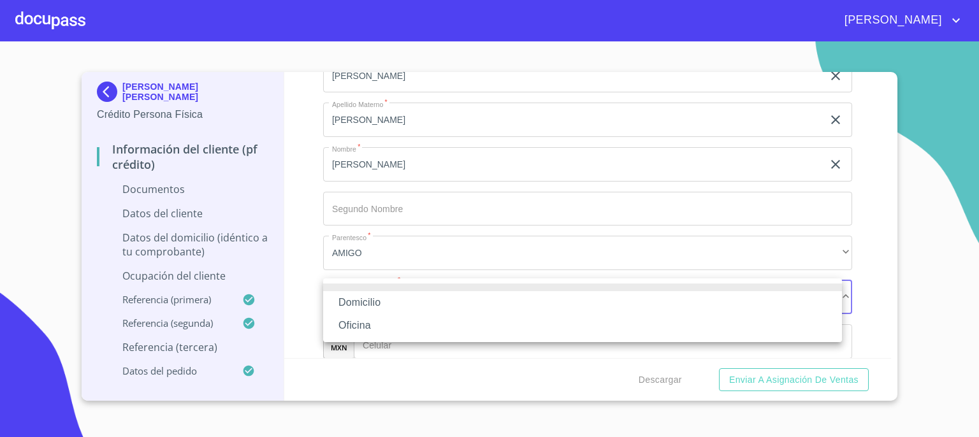
click at [683, 296] on li "Domicilio" at bounding box center [582, 302] width 519 height 23
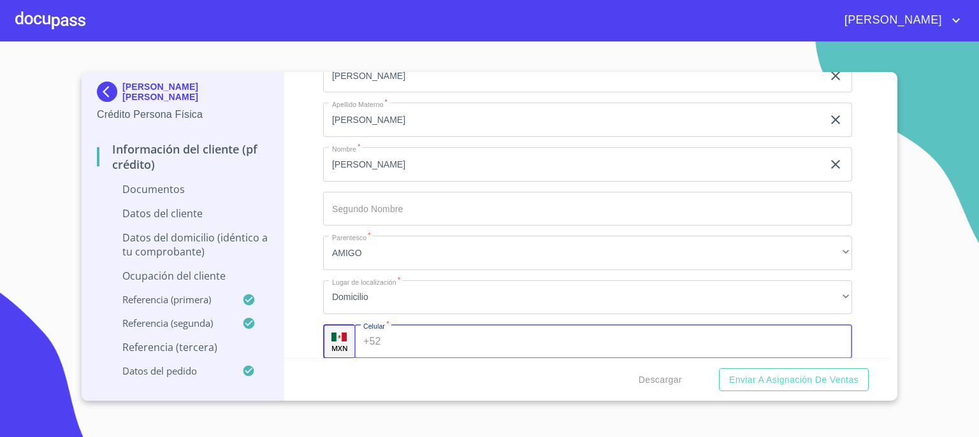
click at [672, 340] on input "Documento de identificación.   *" at bounding box center [619, 341] width 466 height 34
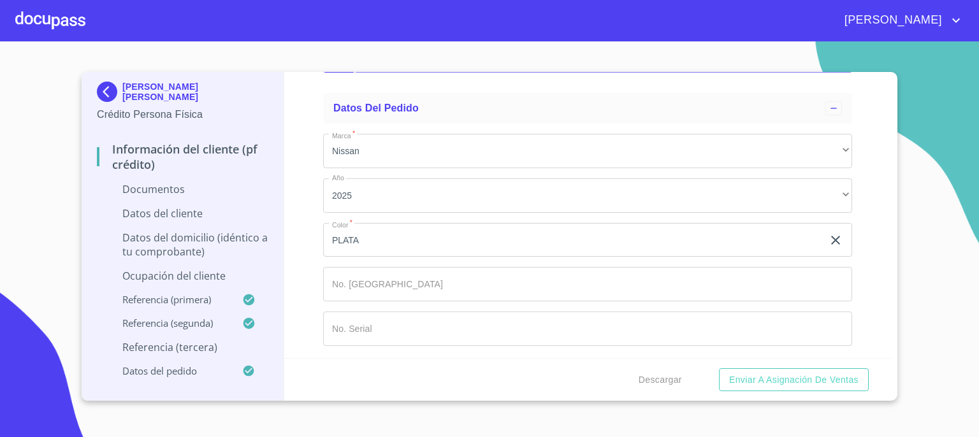
scroll to position [5314, 0]
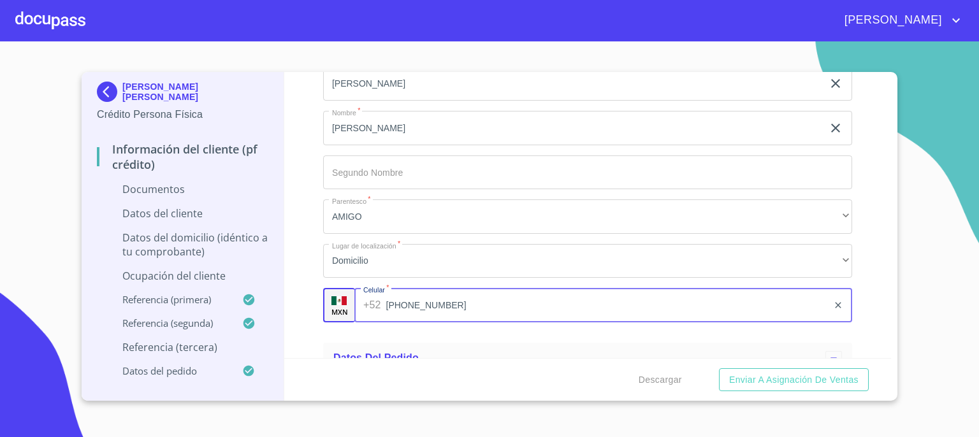
type input "[PHONE_NUMBER]"
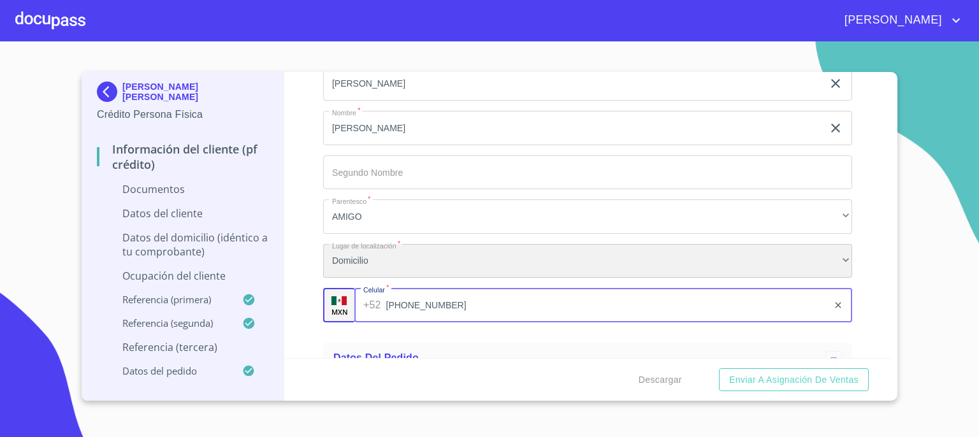
click at [733, 254] on div "Domicilio" at bounding box center [587, 261] width 529 height 34
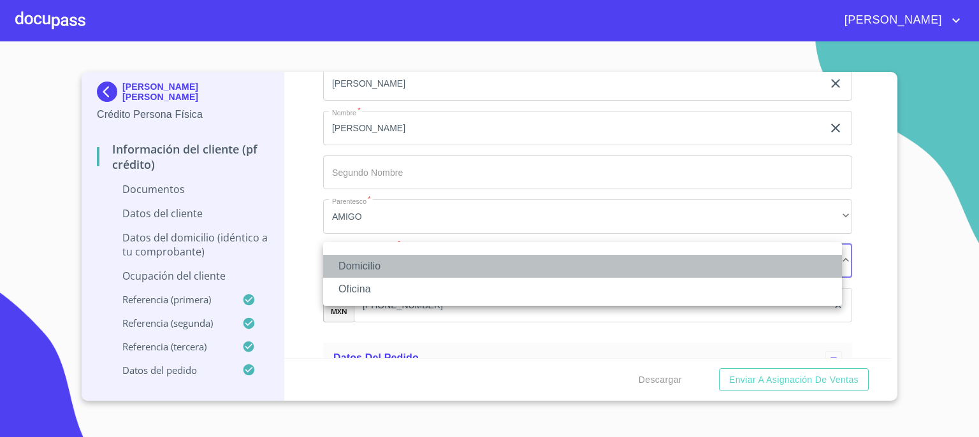
click at [733, 255] on li "Domicilio" at bounding box center [582, 266] width 519 height 23
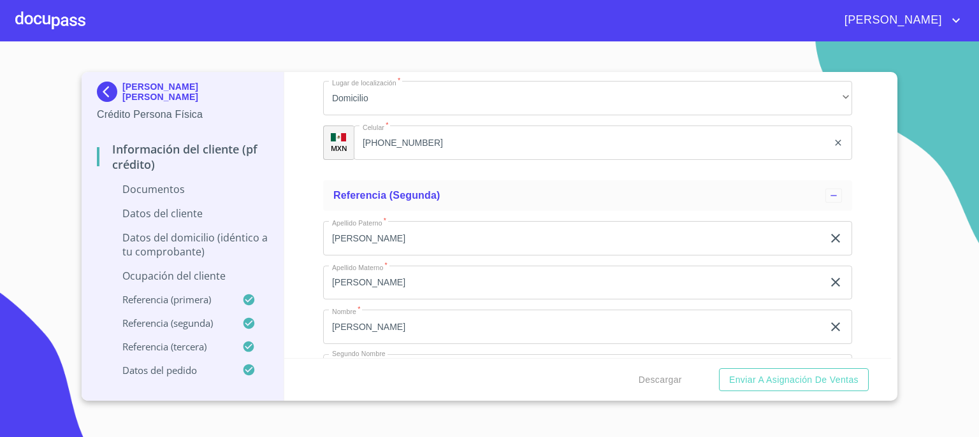
scroll to position [5003, 0]
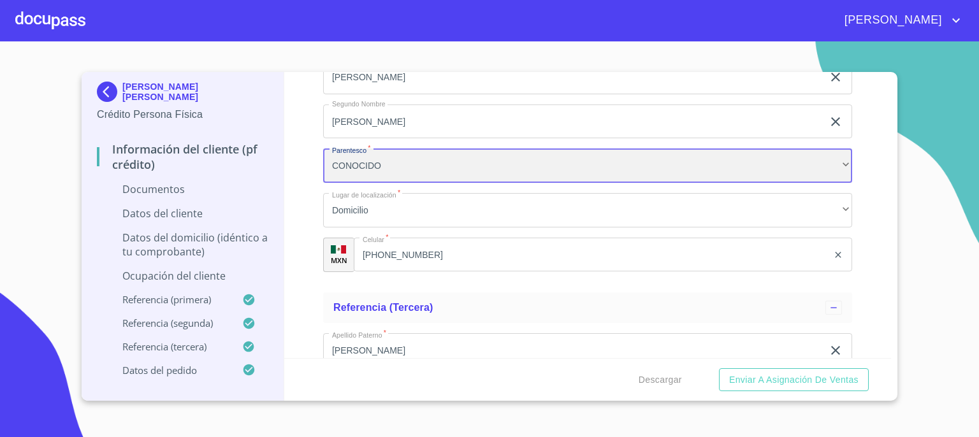
click at [815, 175] on div "CONOCIDO" at bounding box center [587, 165] width 529 height 34
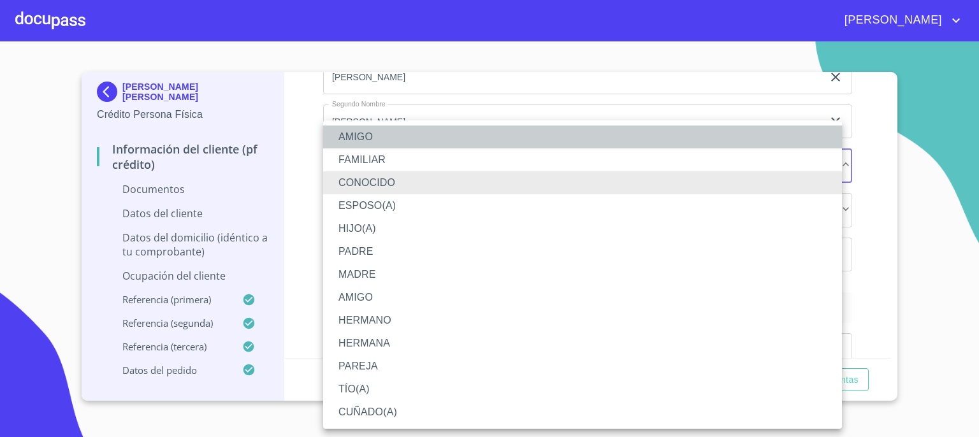
click at [777, 139] on li "AMIGO" at bounding box center [582, 137] width 519 height 23
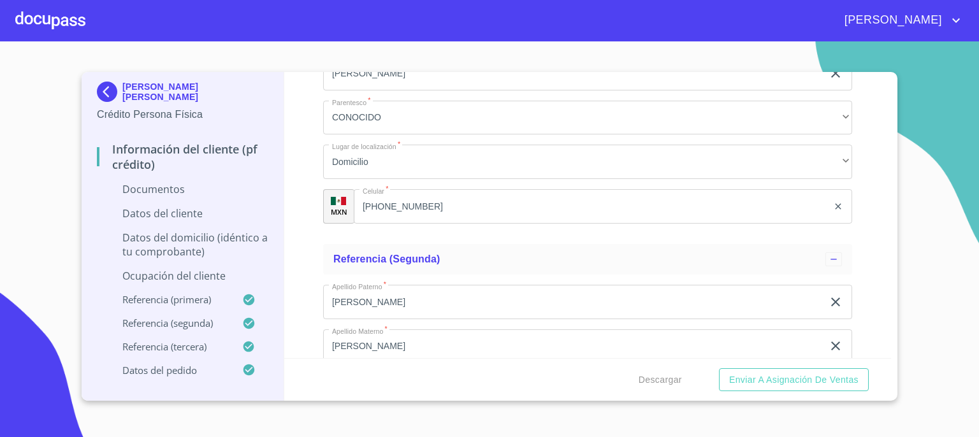
scroll to position [4664, 0]
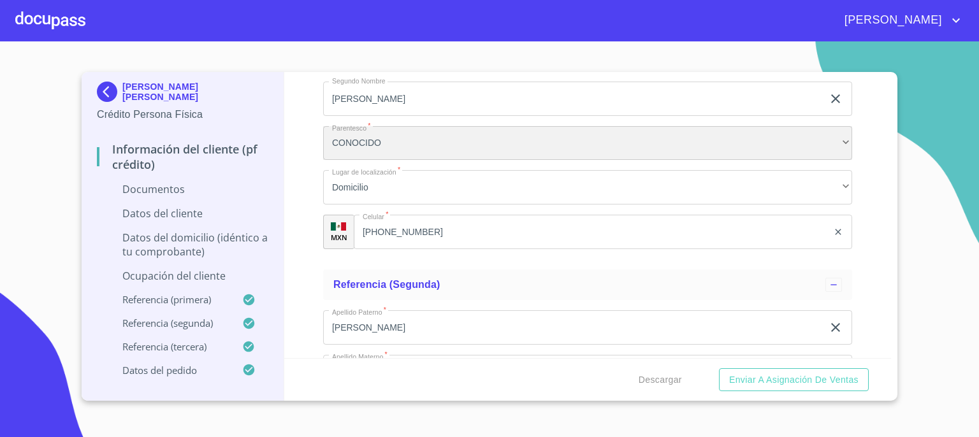
click at [837, 138] on div "CONOCIDO" at bounding box center [587, 143] width 529 height 34
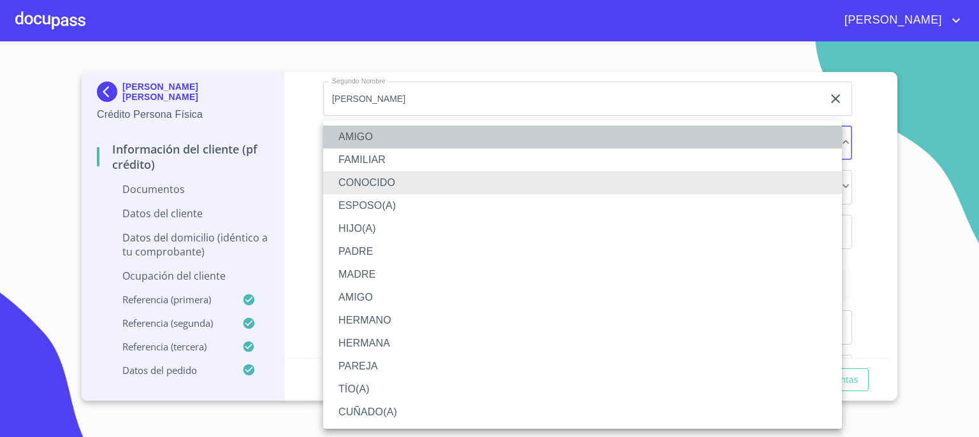
click at [793, 141] on li "AMIGO" at bounding box center [582, 137] width 519 height 23
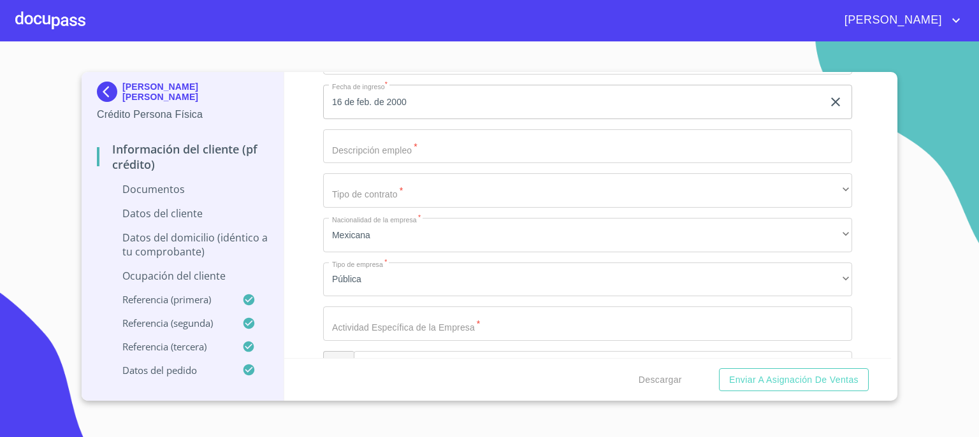
scroll to position [3636, 0]
